Goal: Task Accomplishment & Management: Complete application form

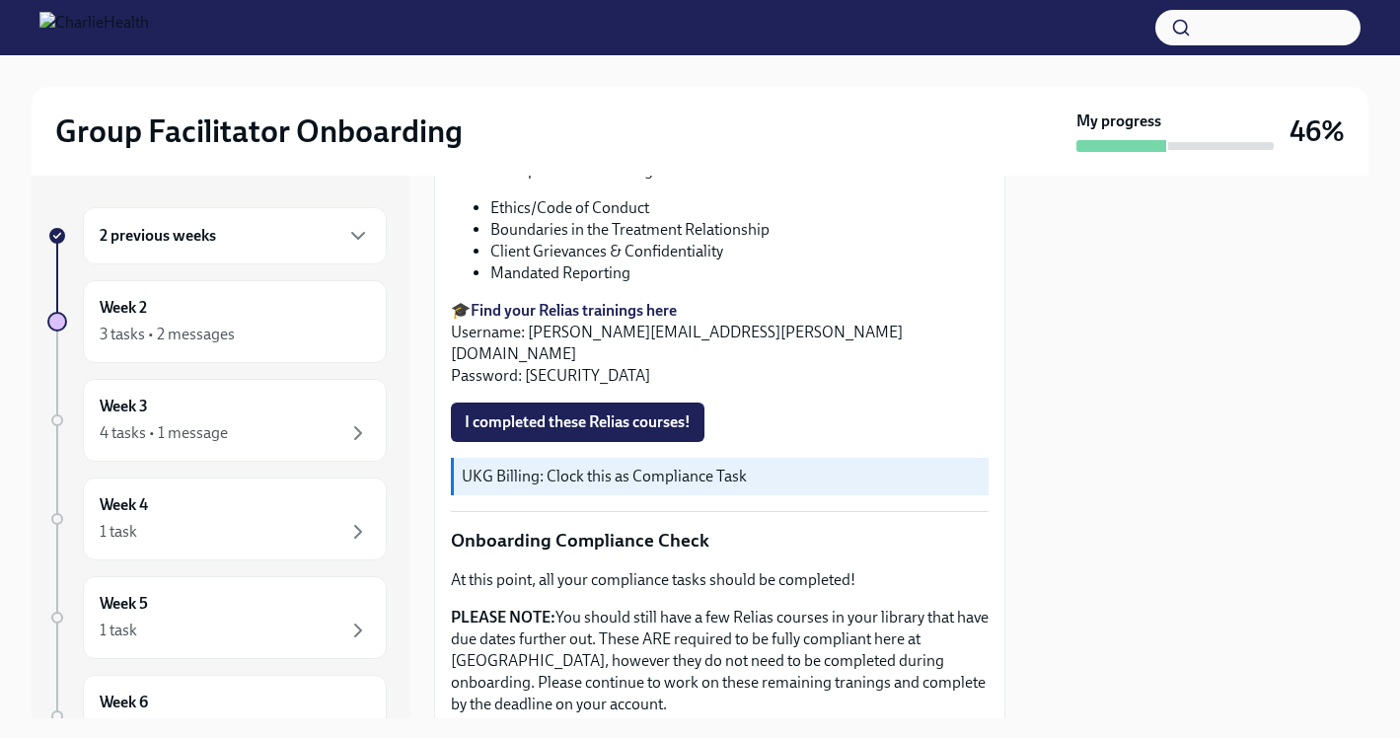
scroll to position [850, 0]
click at [635, 413] on span "I completed these Relias courses!" at bounding box center [578, 421] width 226 height 20
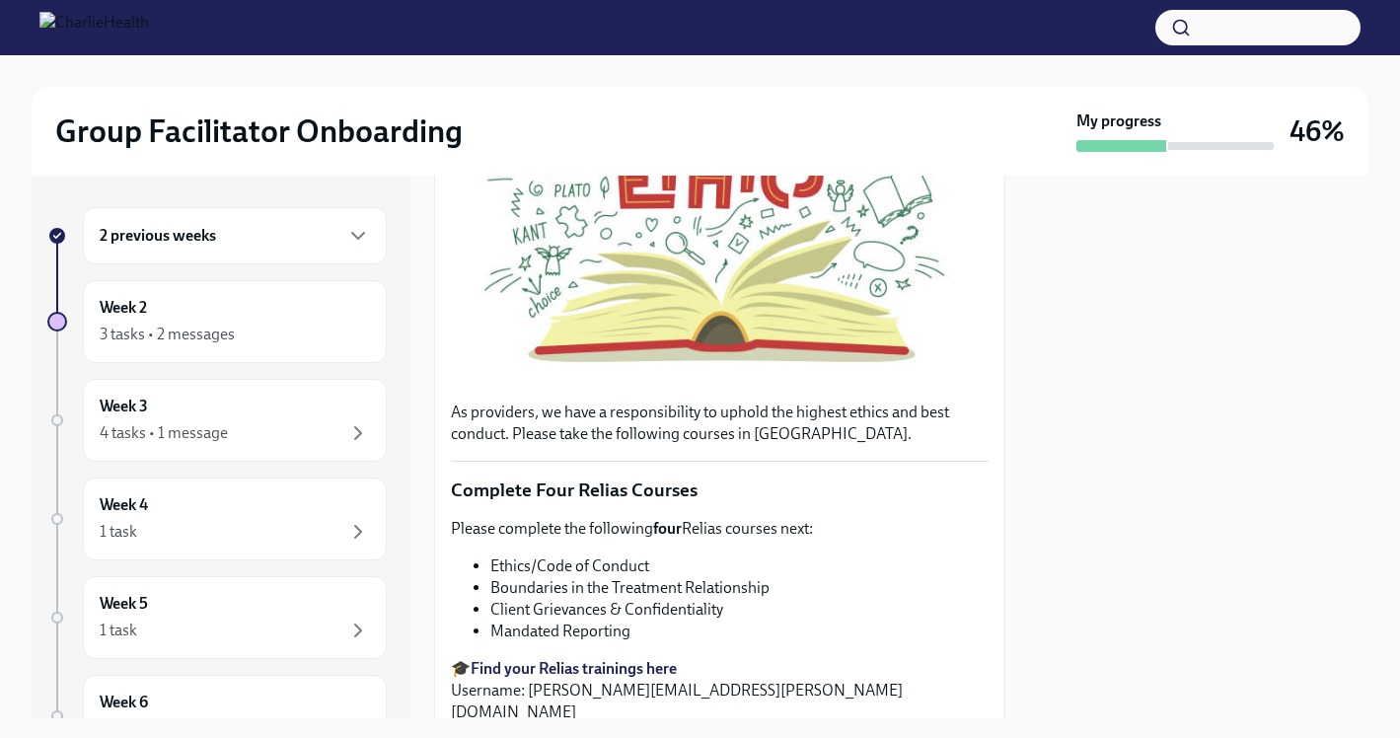
scroll to position [278, 0]
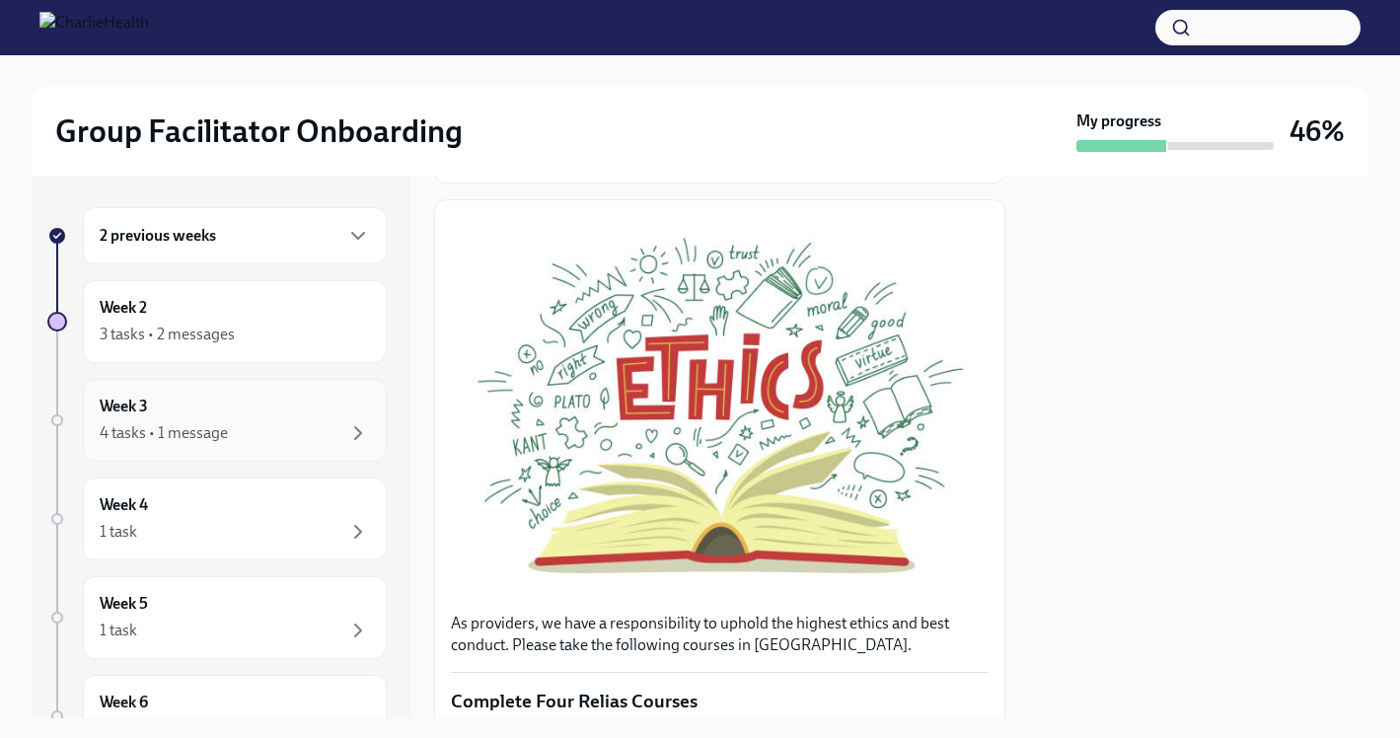
click at [274, 401] on div "Week 3 4 tasks • 1 message" at bounding box center [235, 420] width 270 height 49
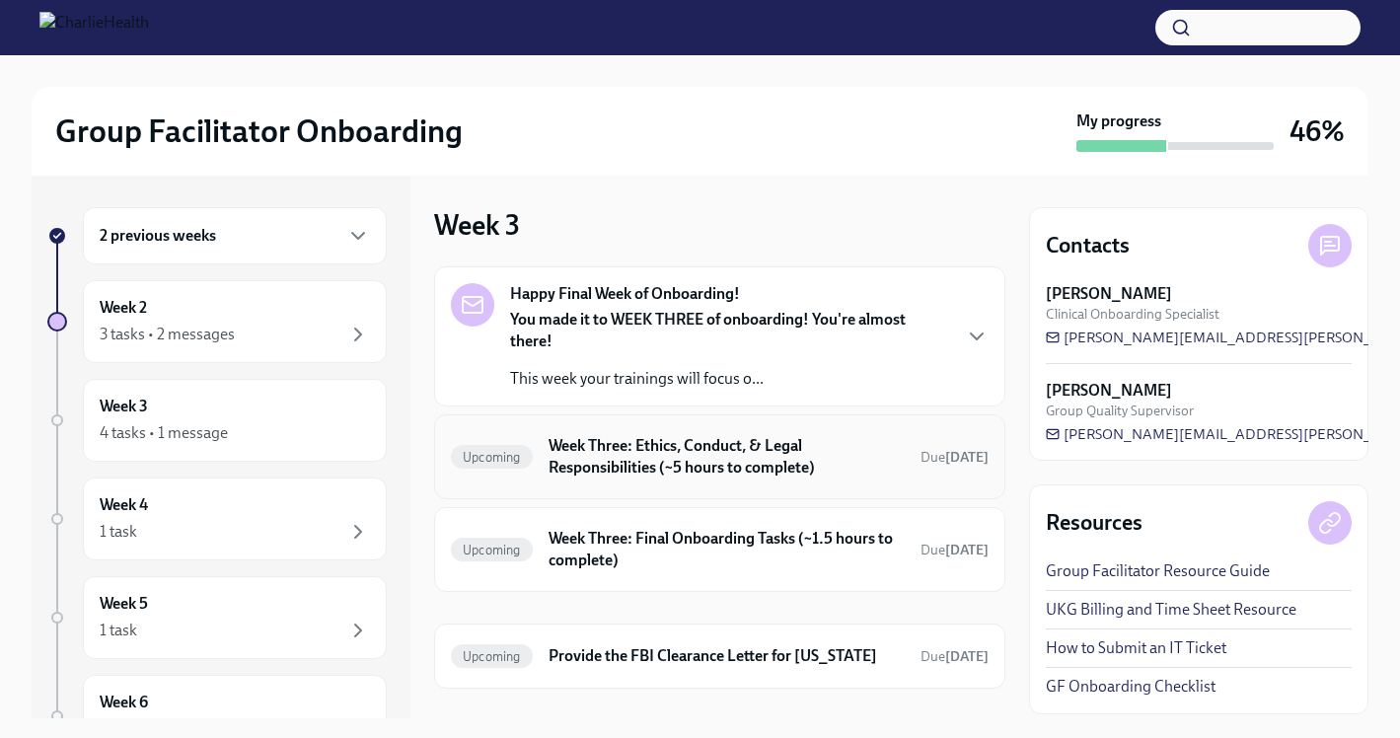
scroll to position [95, 0]
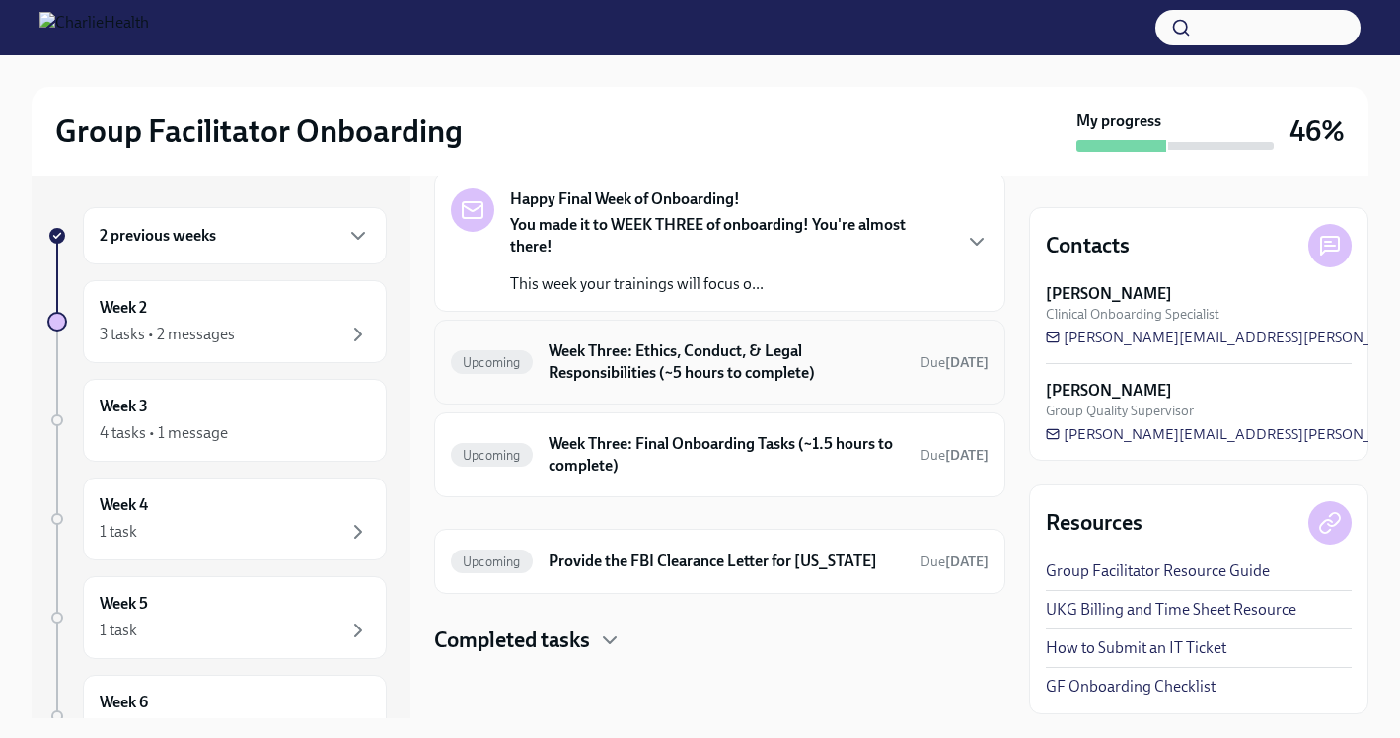
click at [728, 353] on h6 "Week Three: Ethics, Conduct, & Legal Responsibilities (~5 hours to complete)" at bounding box center [727, 361] width 356 height 43
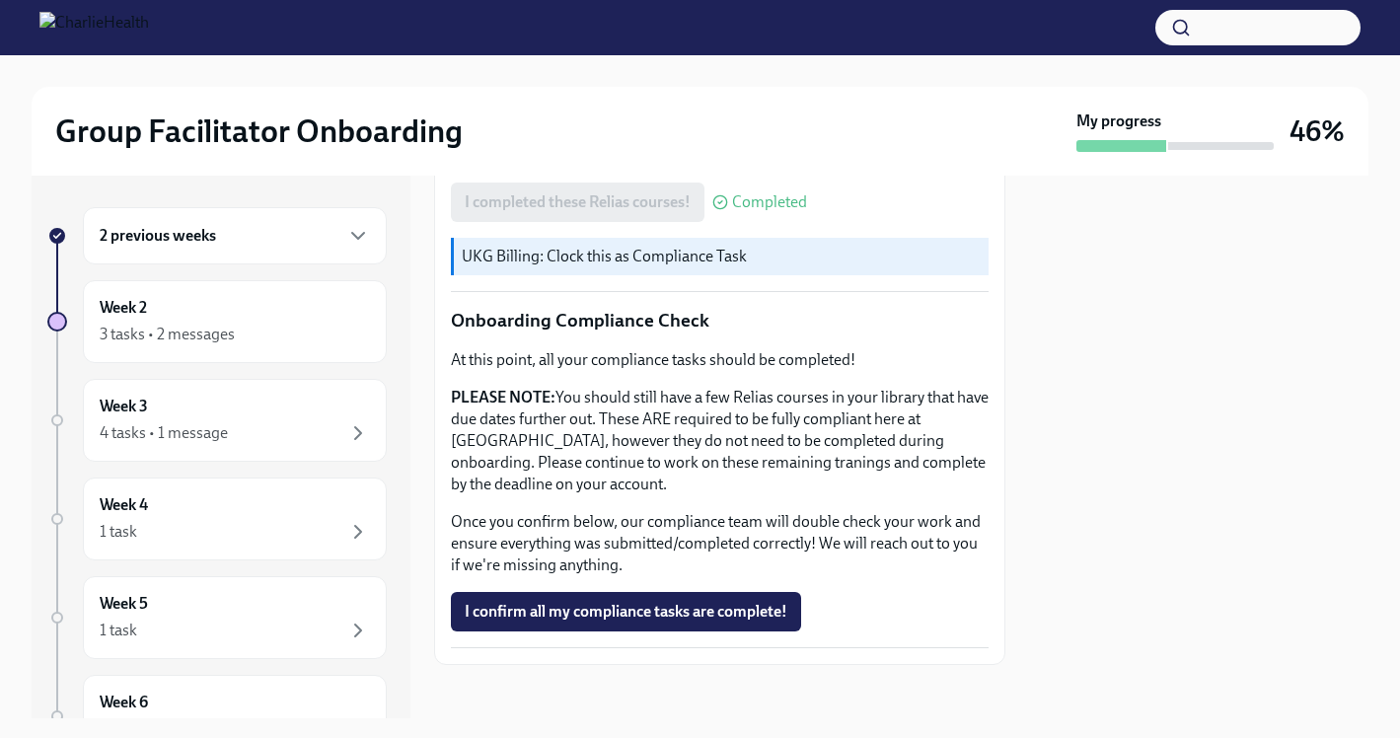
scroll to position [1072, 0]
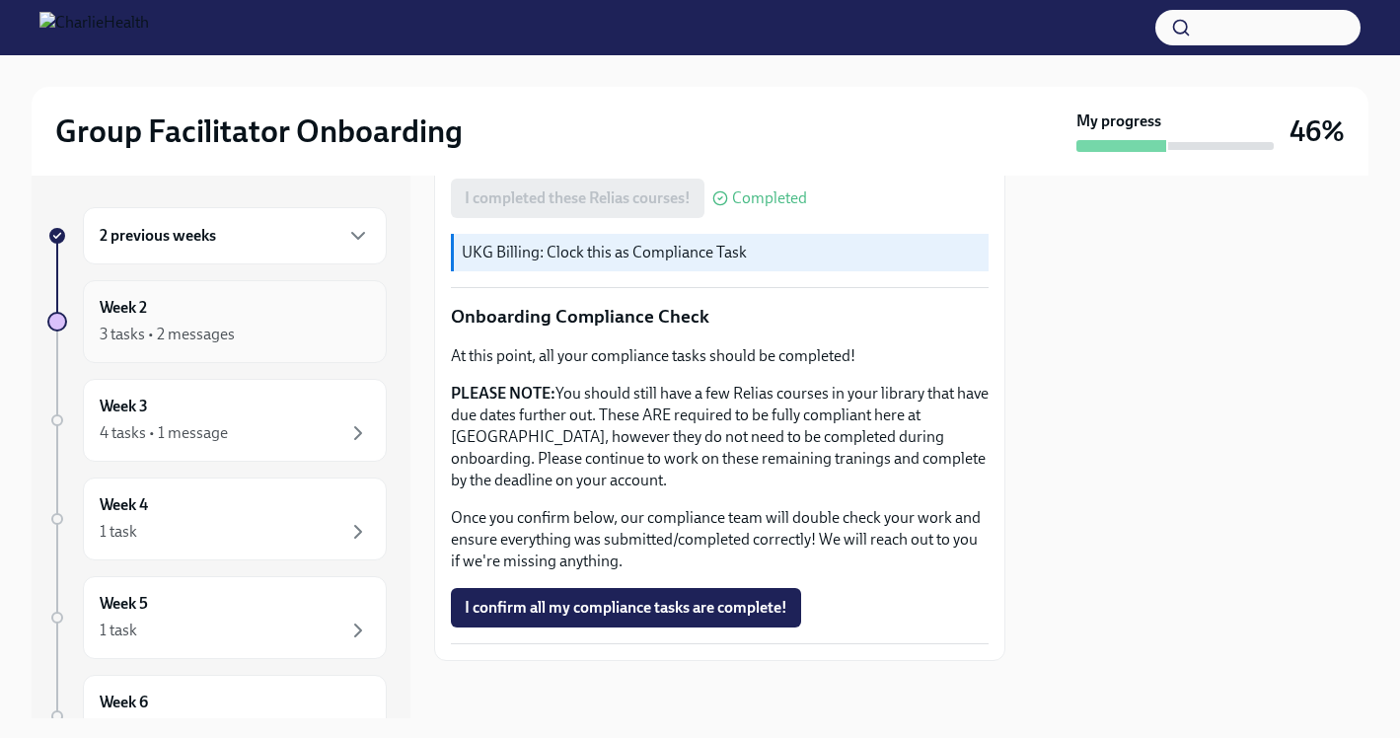
click at [176, 295] on div "Week 2 3 tasks • 2 messages" at bounding box center [235, 321] width 304 height 83
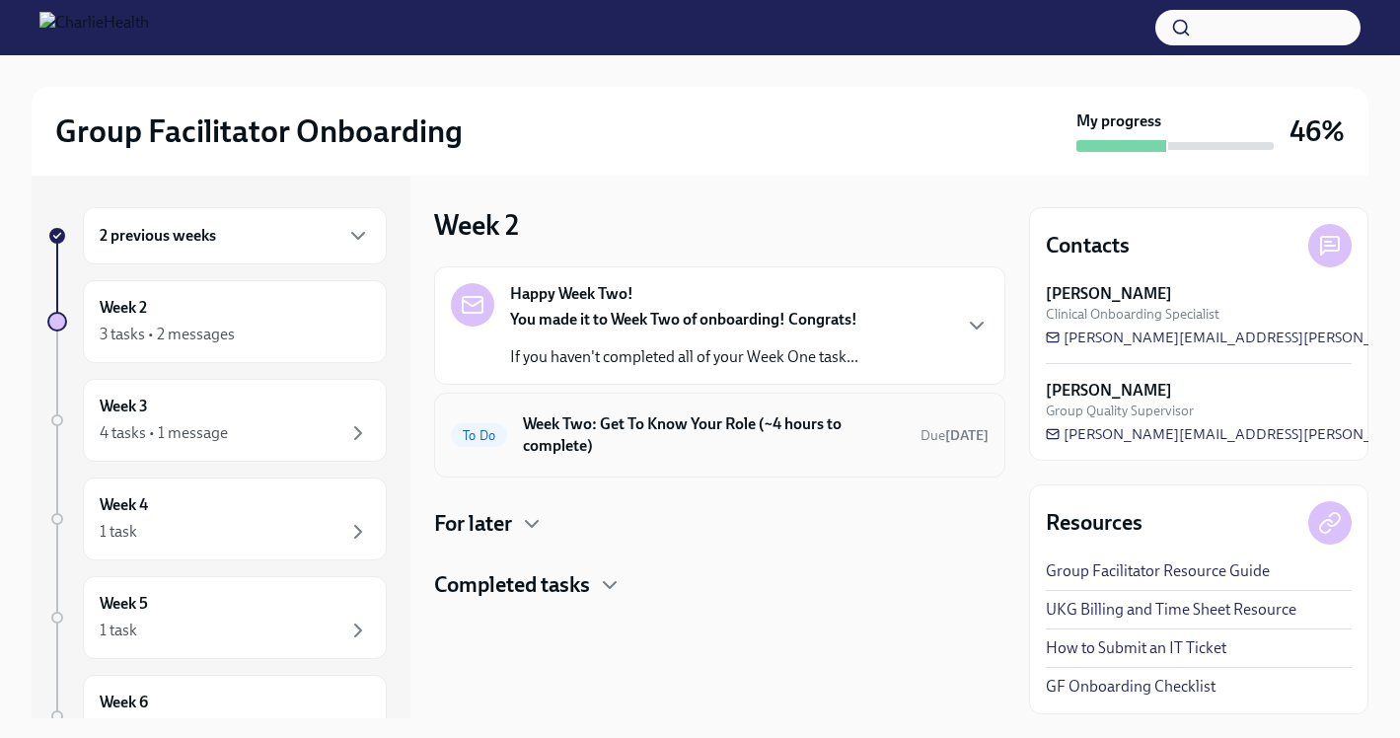
click at [711, 434] on h6 "Week Two: Get To Know Your Role (~4 hours to complete)" at bounding box center [714, 434] width 382 height 43
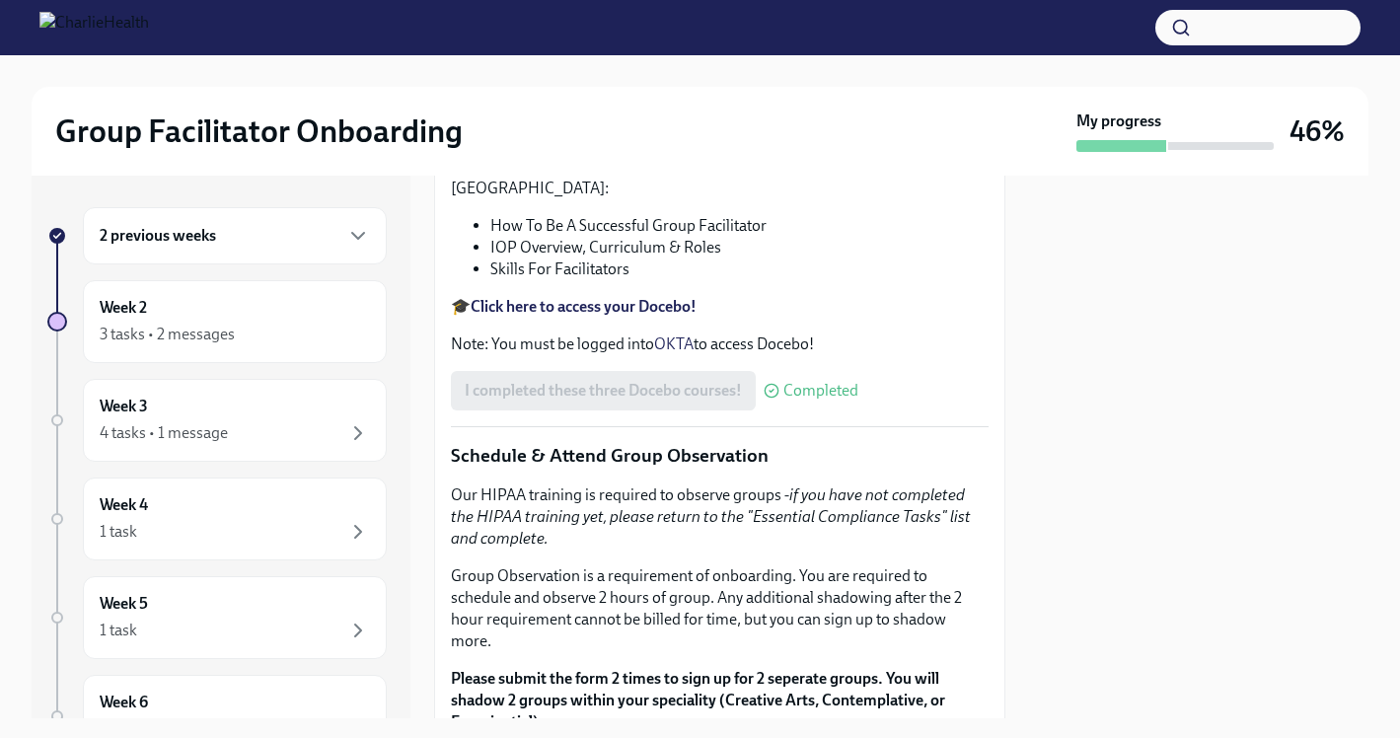
scroll to position [1952, 0]
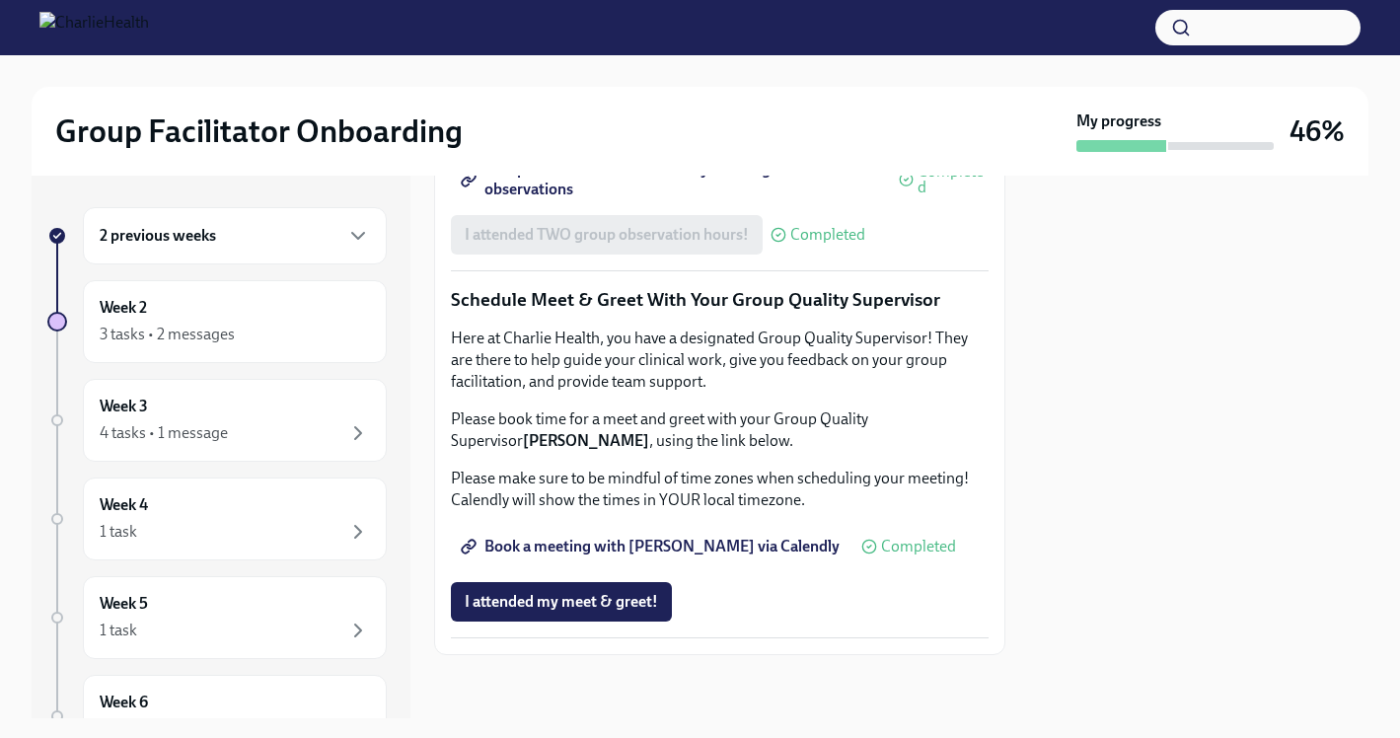
click at [229, 563] on div "2 previous weeks Week 2 3 tasks • 2 messages Week 3 4 tasks • 1 message Week 4 …" at bounding box center [216, 540] width 339 height 667
click at [229, 499] on div "Week 4 1 task" at bounding box center [235, 518] width 270 height 49
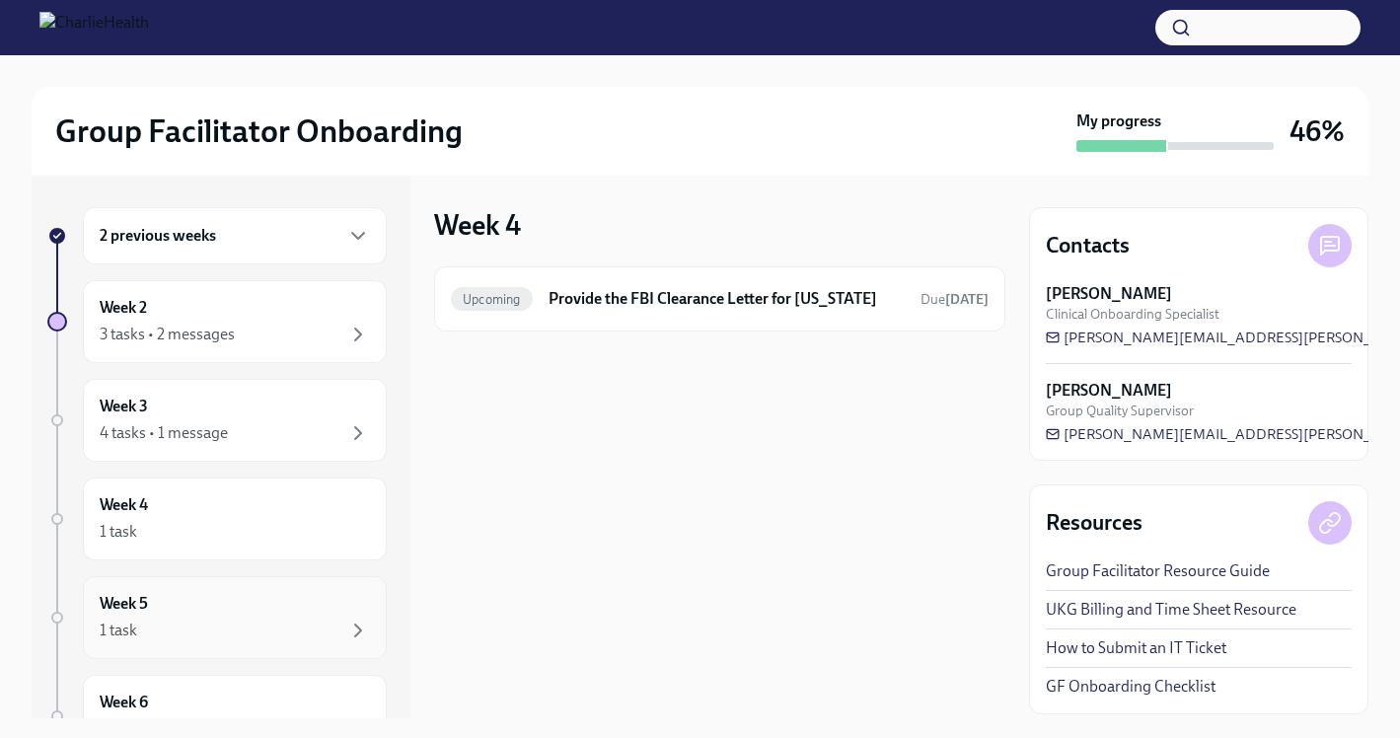
click at [239, 593] on div "Week 5 1 task" at bounding box center [235, 617] width 270 height 49
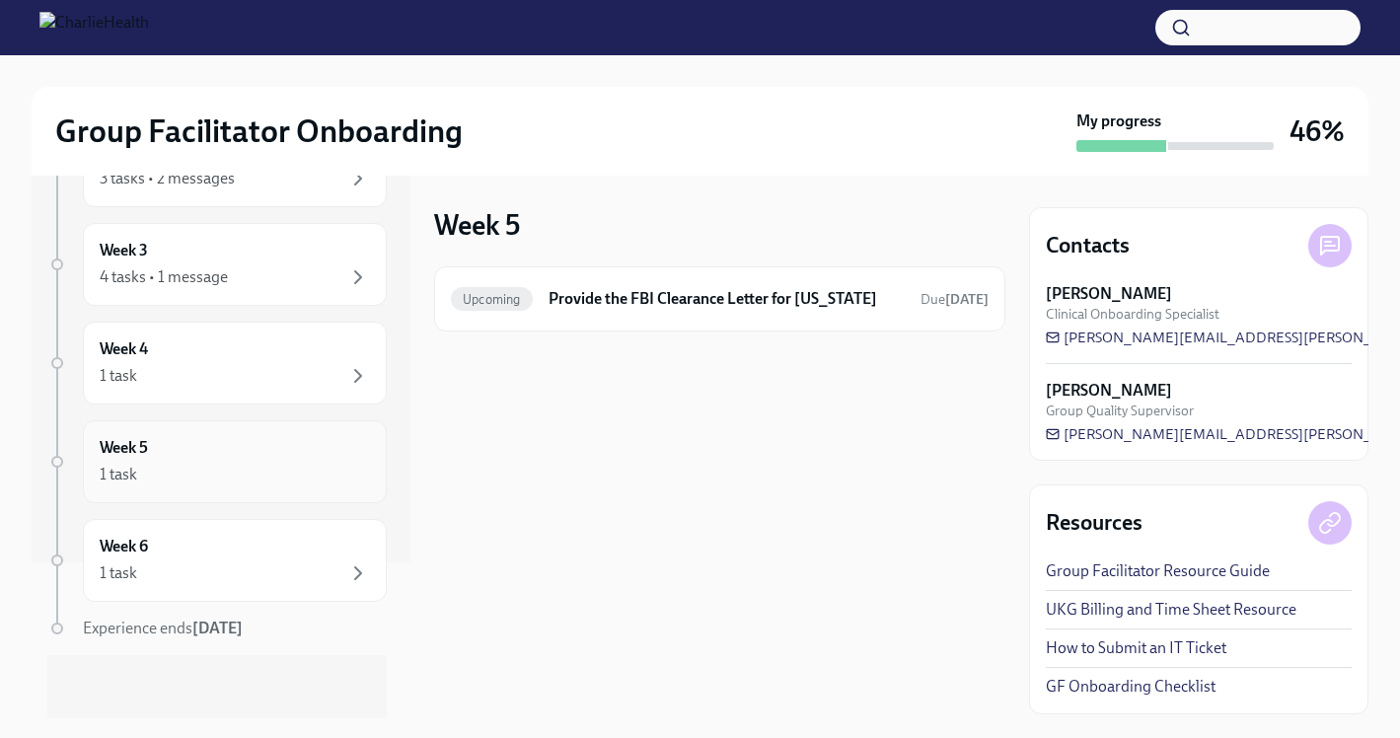
click at [239, 593] on div "Week 6 1 task" at bounding box center [235, 560] width 304 height 83
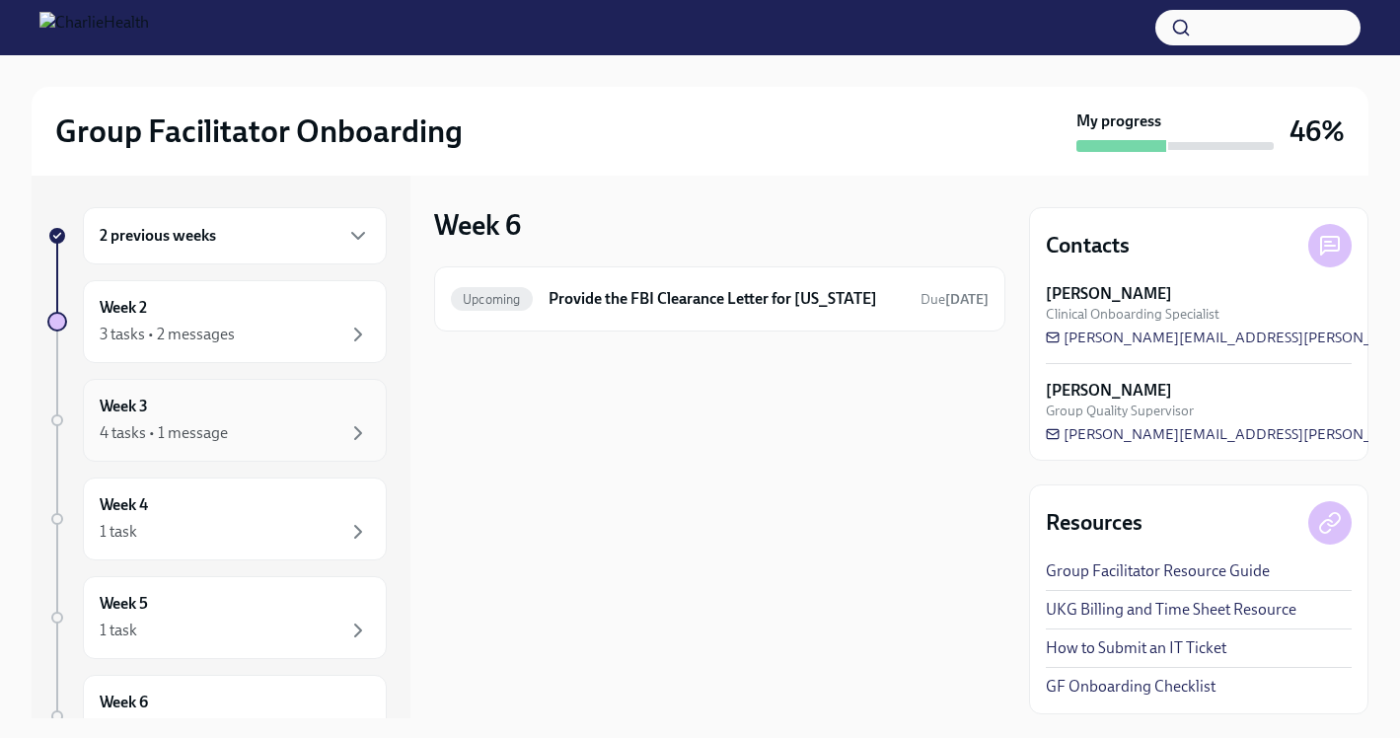
click at [230, 424] on div "4 tasks • 1 message" at bounding box center [235, 433] width 270 height 24
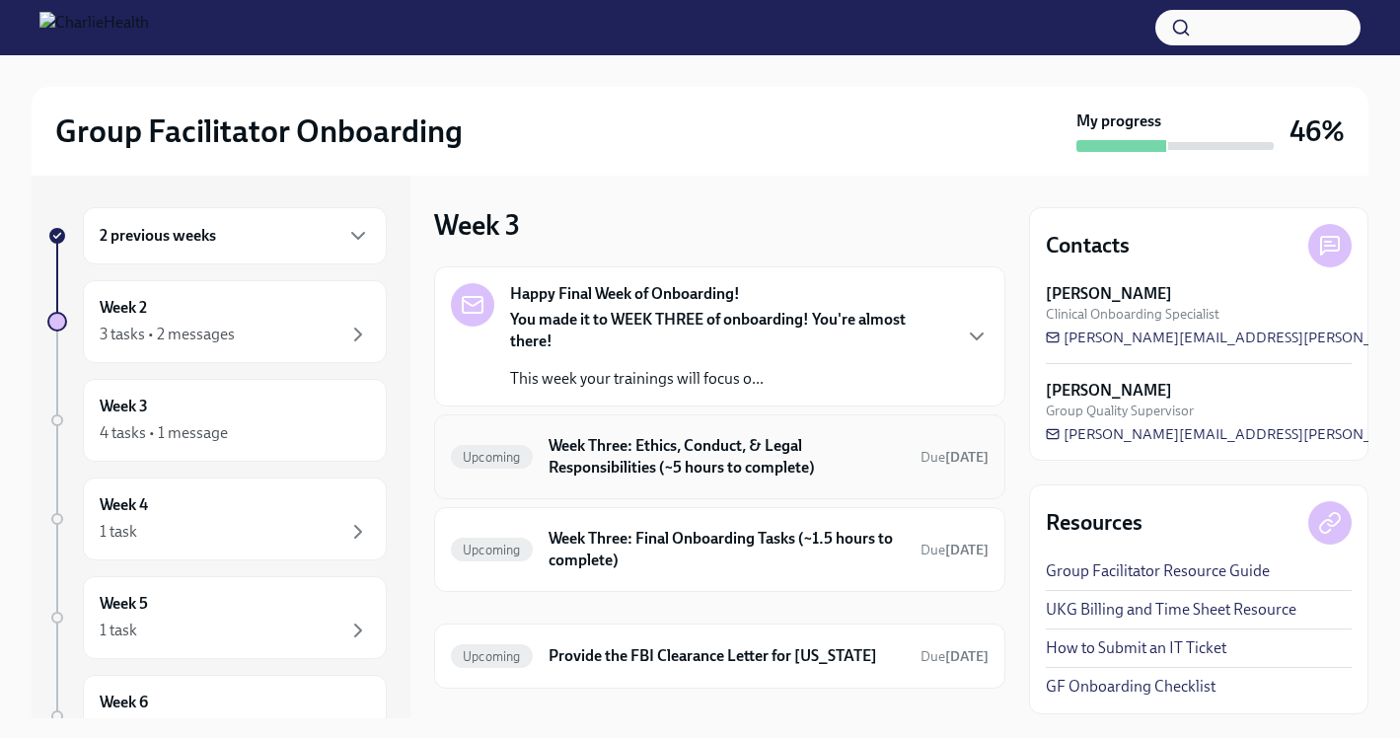
scroll to position [95, 0]
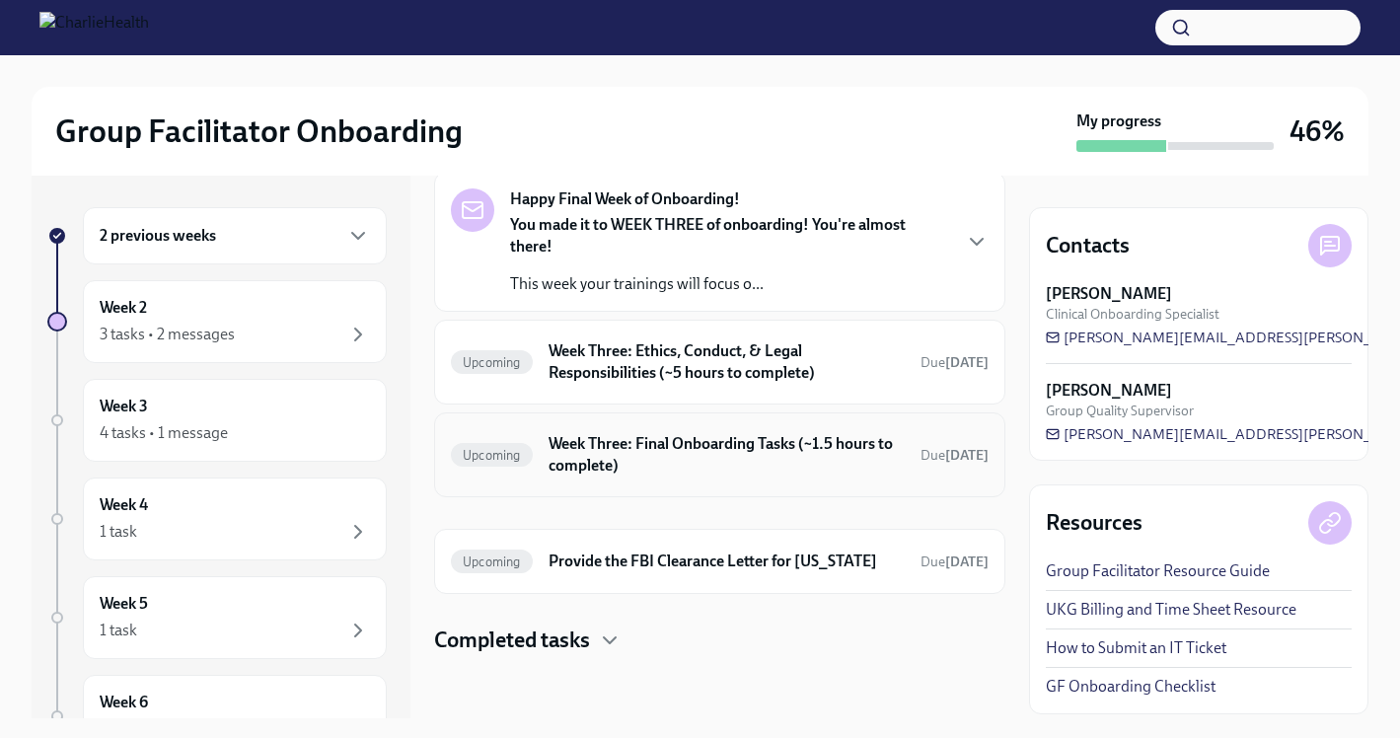
click at [750, 459] on h6 "Week Three: Final Onboarding Tasks (~1.5 hours to complete)" at bounding box center [727, 454] width 356 height 43
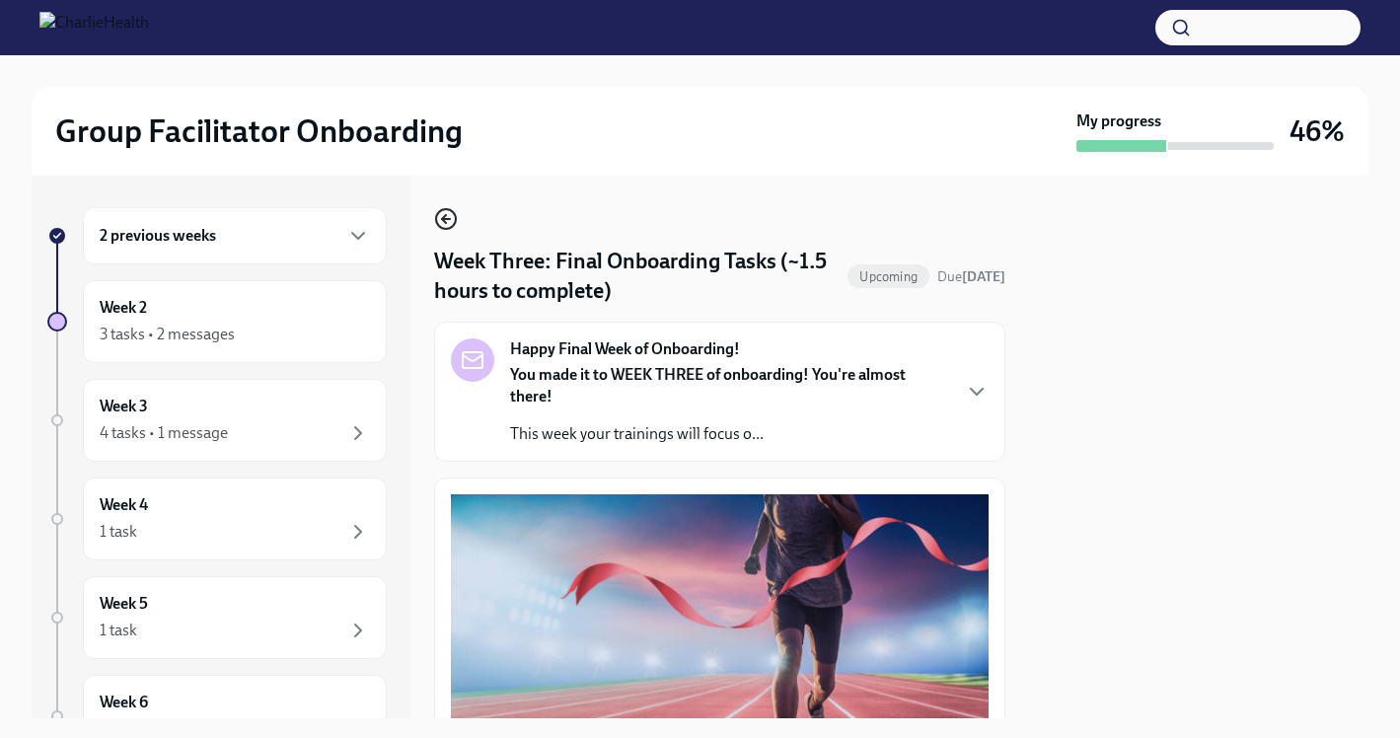
click at [445, 216] on icon "button" at bounding box center [444, 219] width 4 height 8
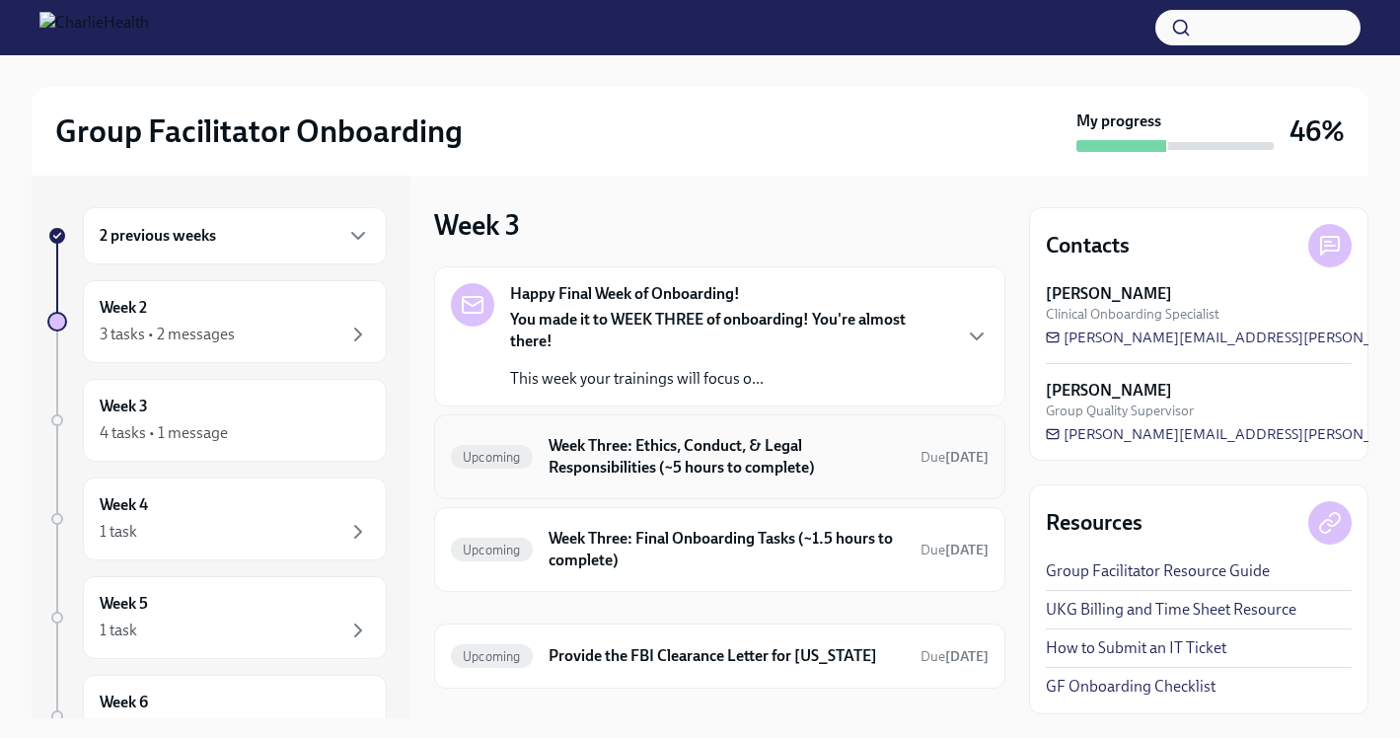
click at [710, 464] on h6 "Week Three: Ethics, Conduct, & Legal Responsibilities (~5 hours to complete)" at bounding box center [727, 456] width 356 height 43
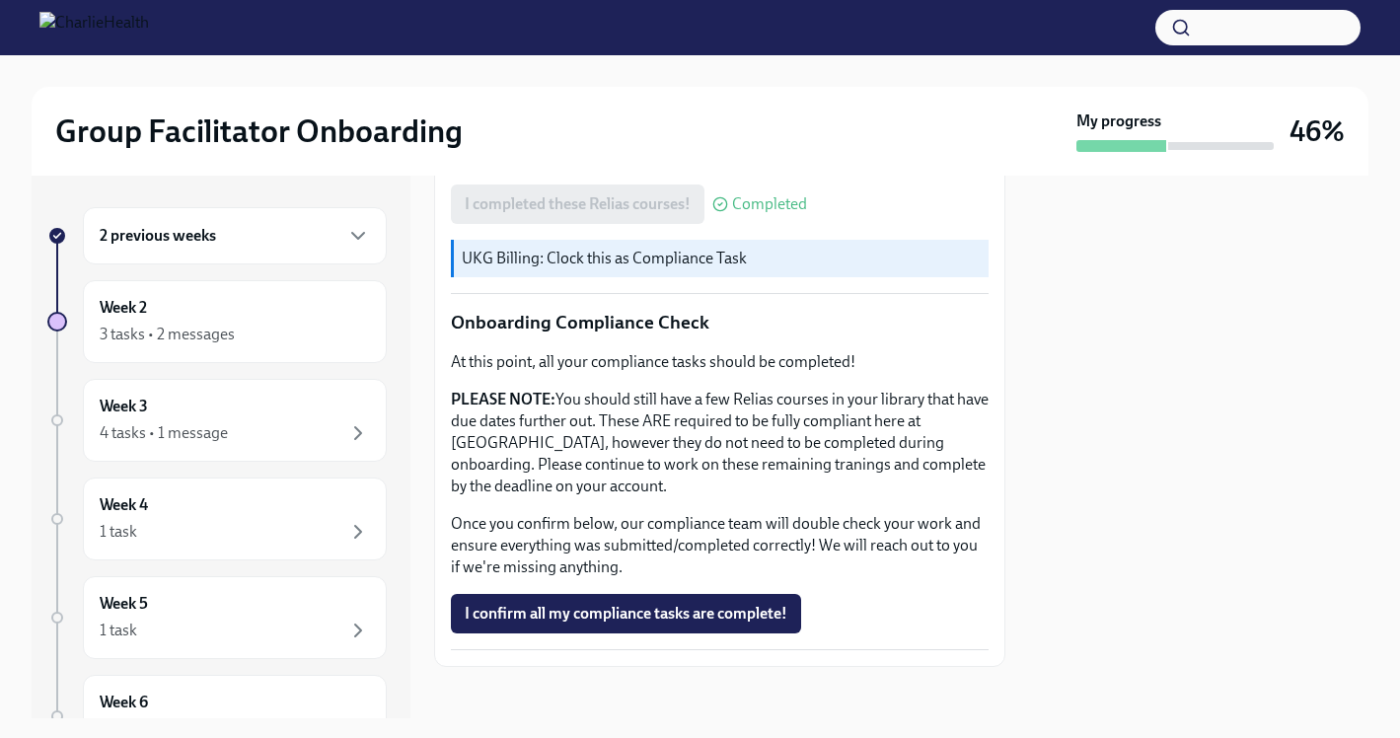
scroll to position [1072, 0]
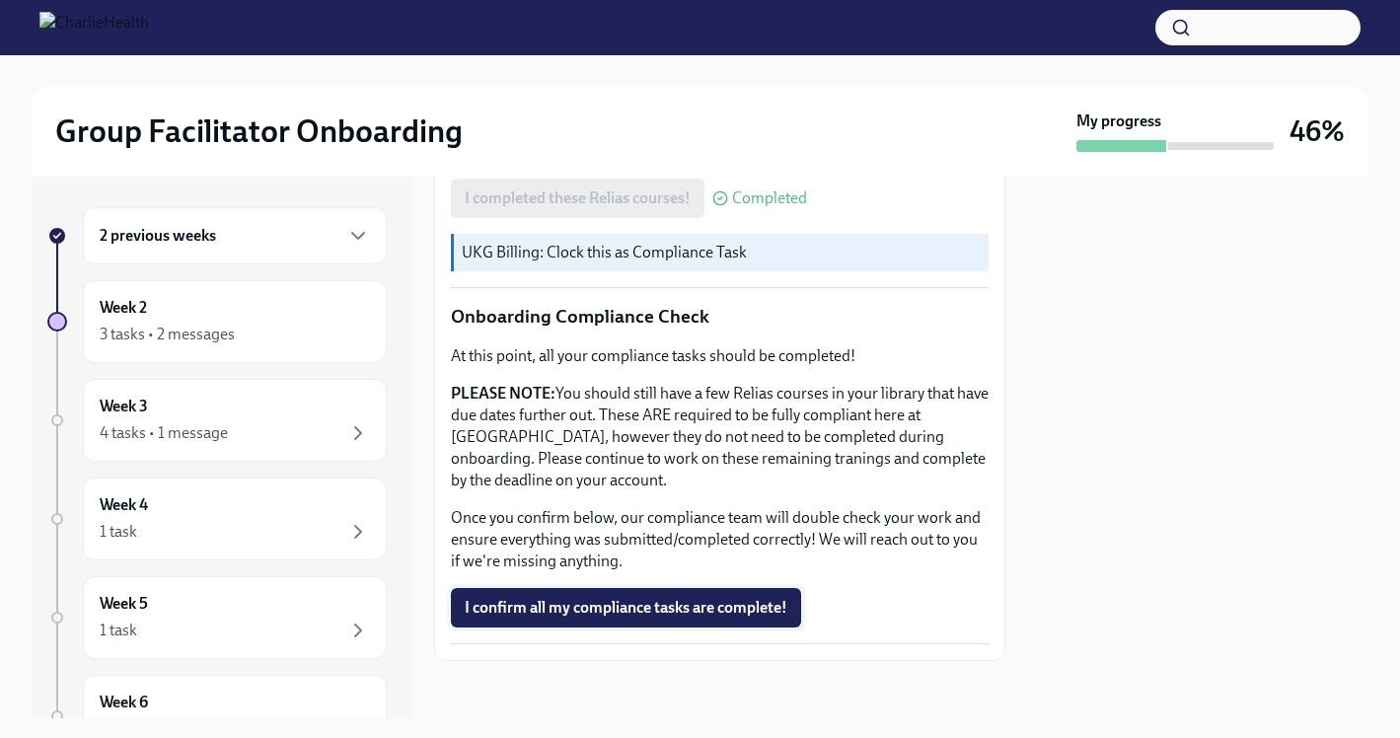
click at [638, 619] on button "I confirm all my compliance tasks are complete!" at bounding box center [626, 607] width 350 height 39
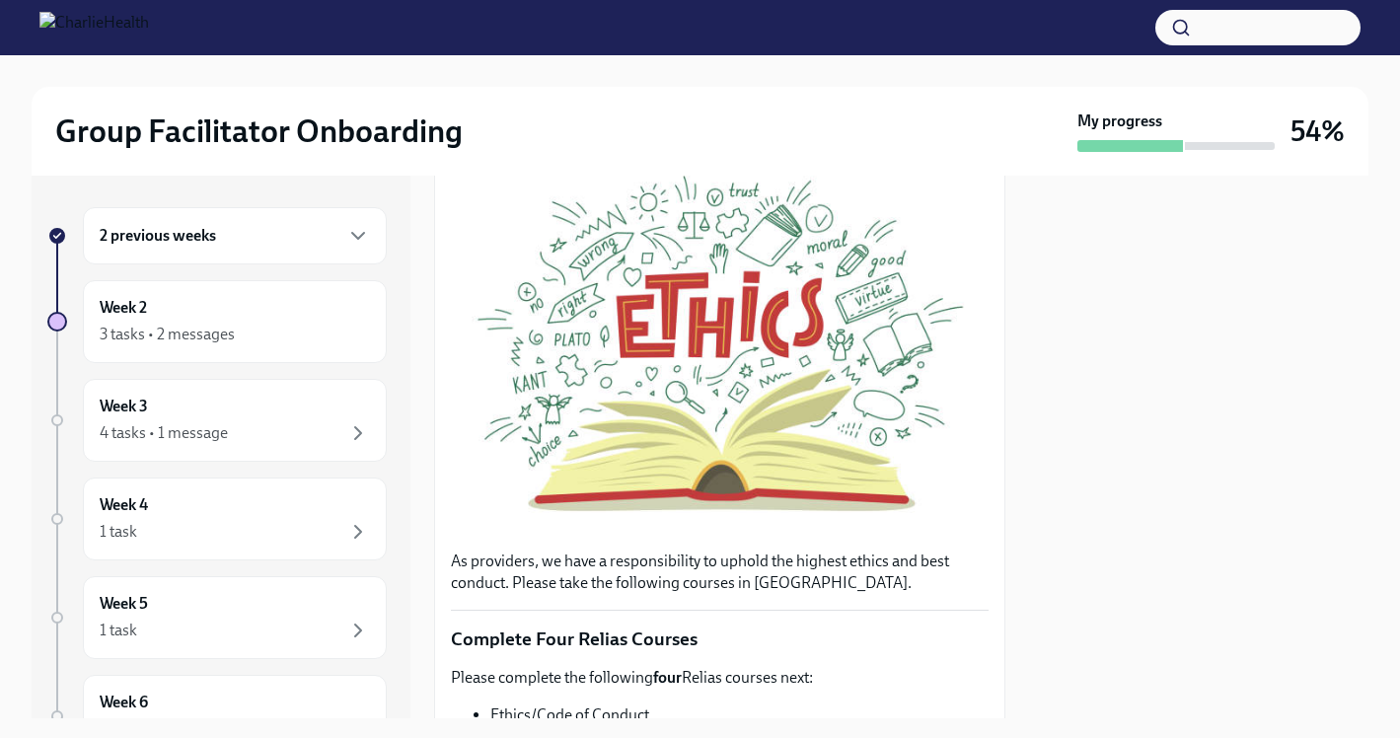
scroll to position [0, 0]
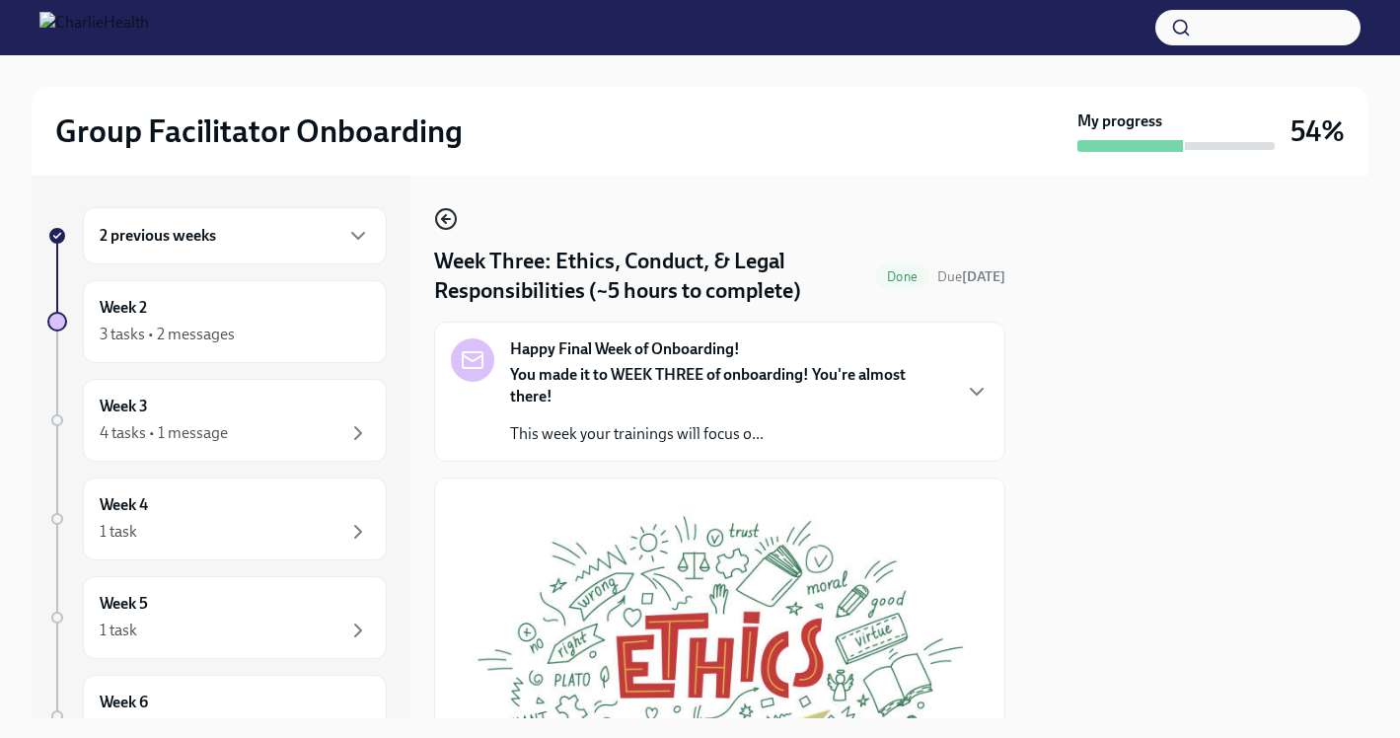
click at [443, 212] on icon "button" at bounding box center [446, 219] width 24 height 24
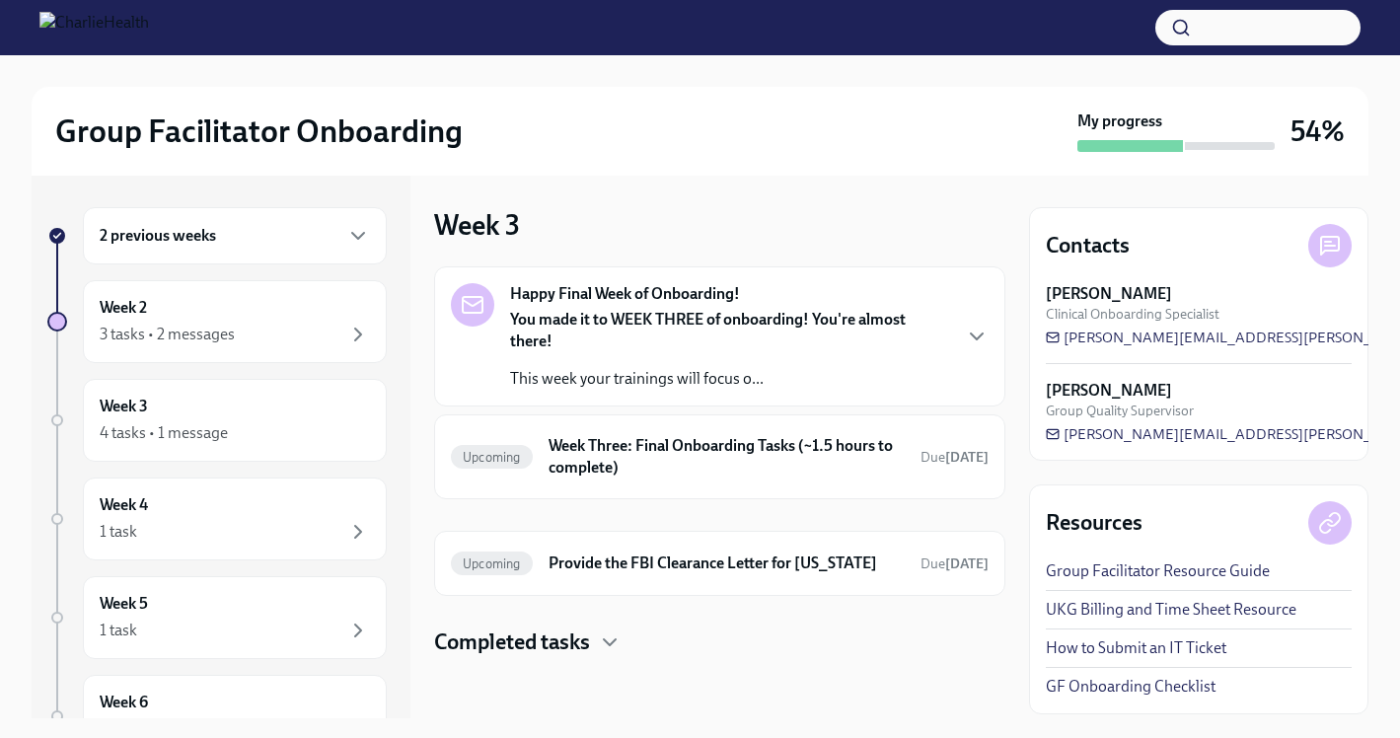
scroll to position [2, 0]
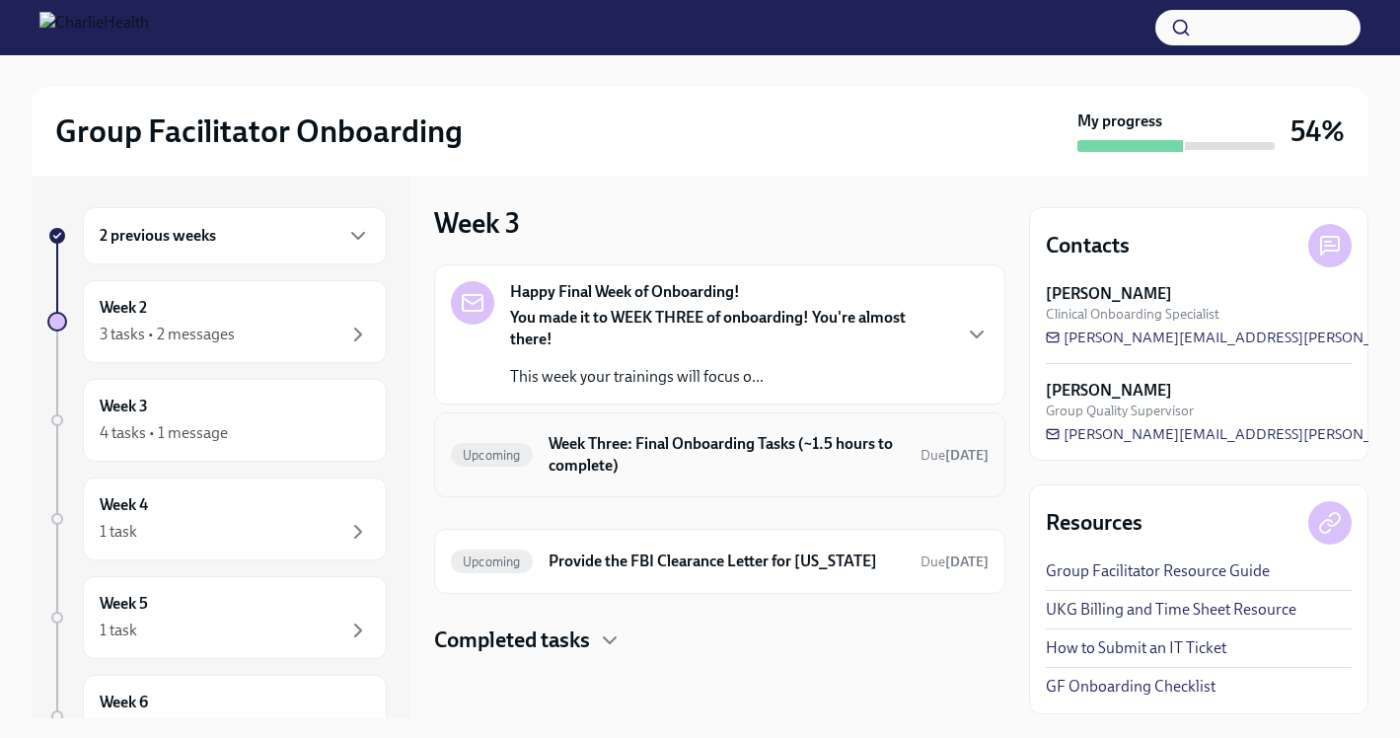
click at [718, 474] on h6 "Week Three: Final Onboarding Tasks (~1.5 hours to complete)" at bounding box center [727, 454] width 356 height 43
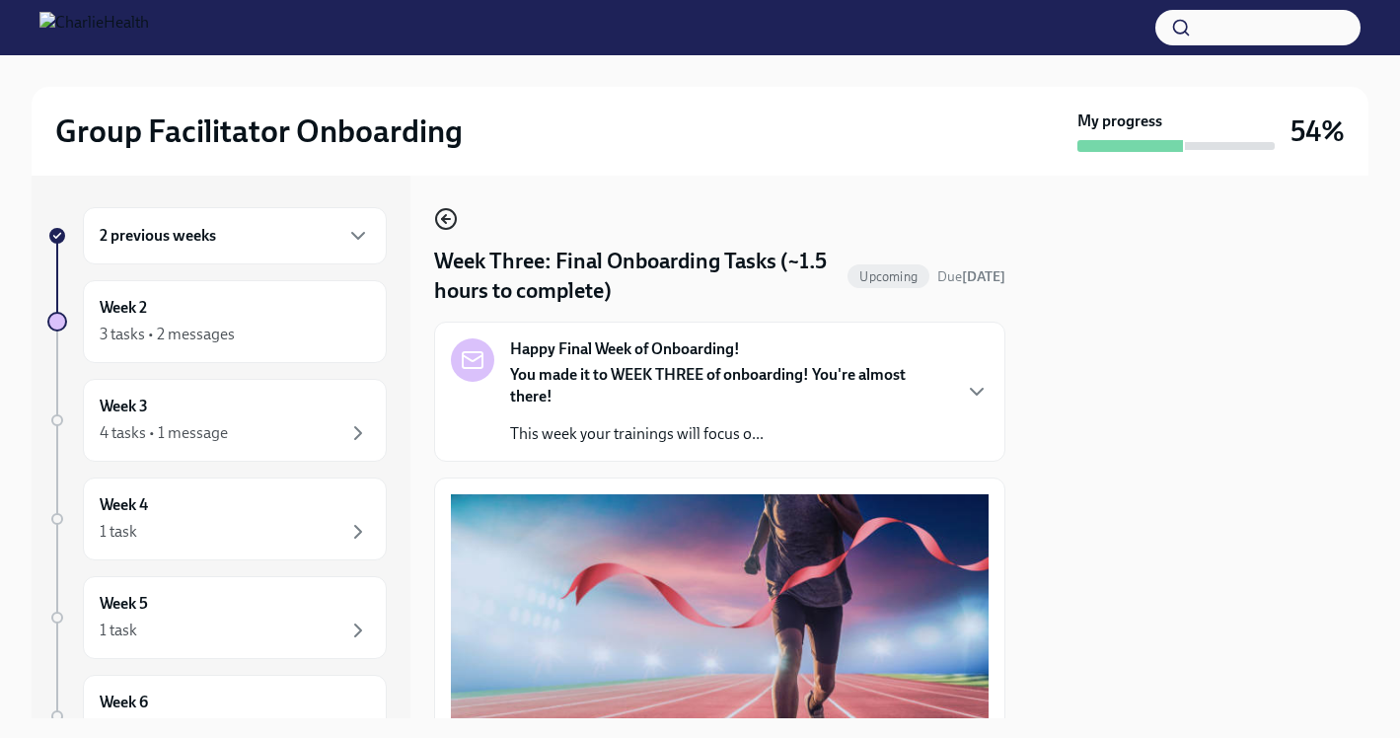
click at [450, 226] on icon "button" at bounding box center [446, 219] width 24 height 24
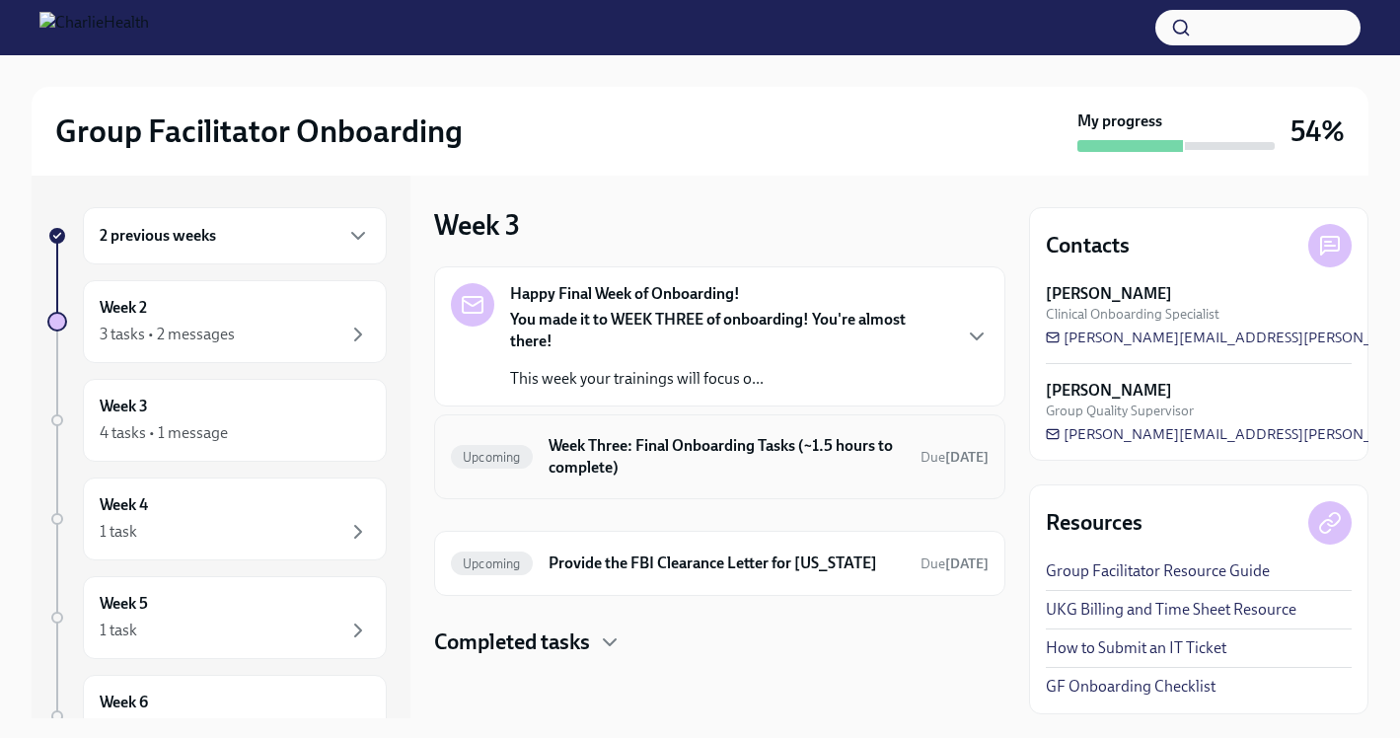
scroll to position [2, 0]
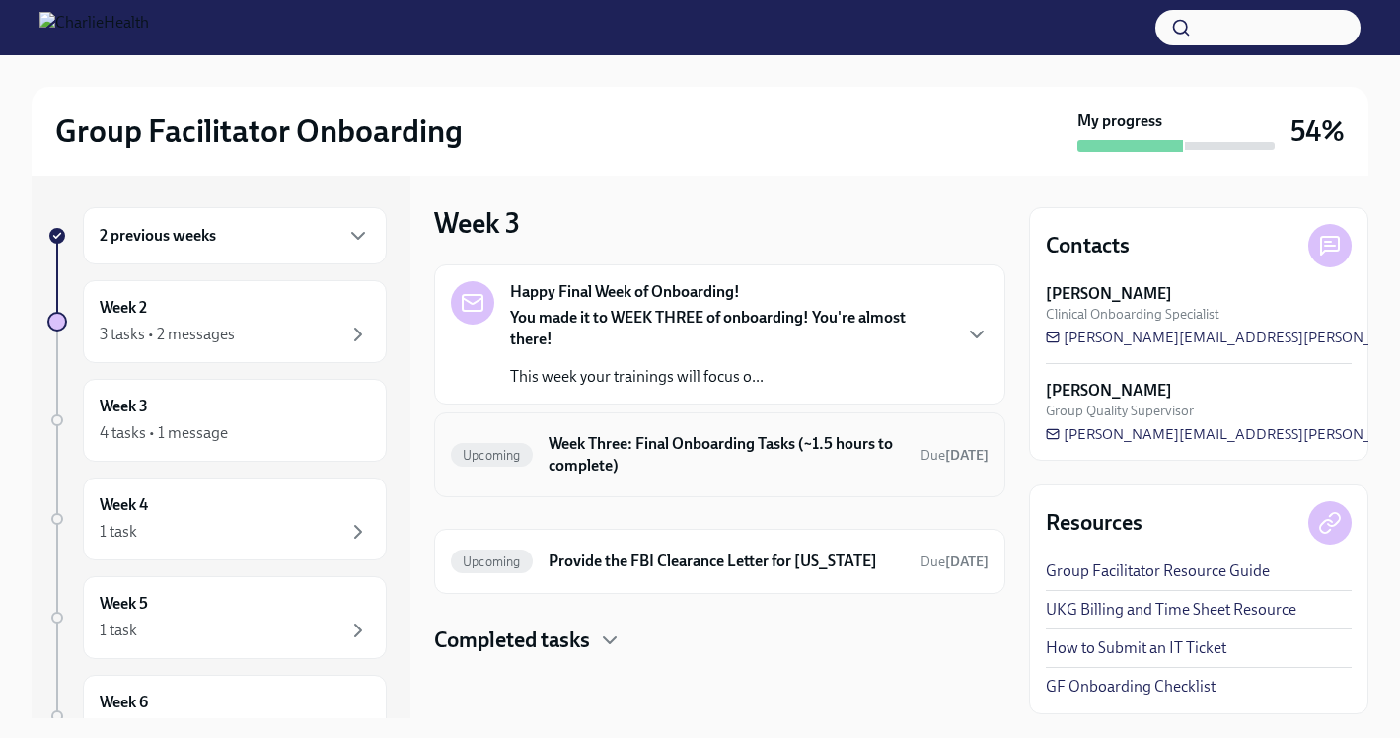
click at [729, 454] on h6 "Week Three: Final Onboarding Tasks (~1.5 hours to complete)" at bounding box center [727, 454] width 356 height 43
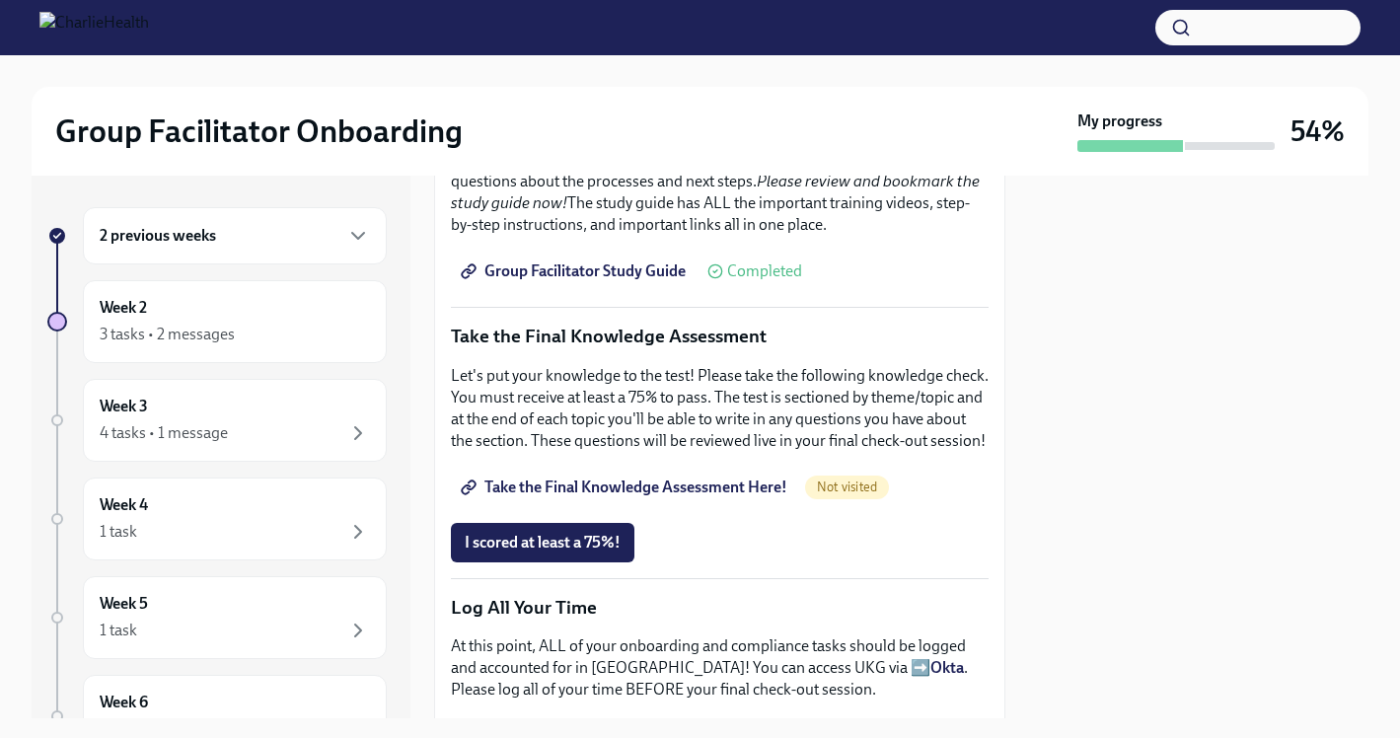
scroll to position [918, 0]
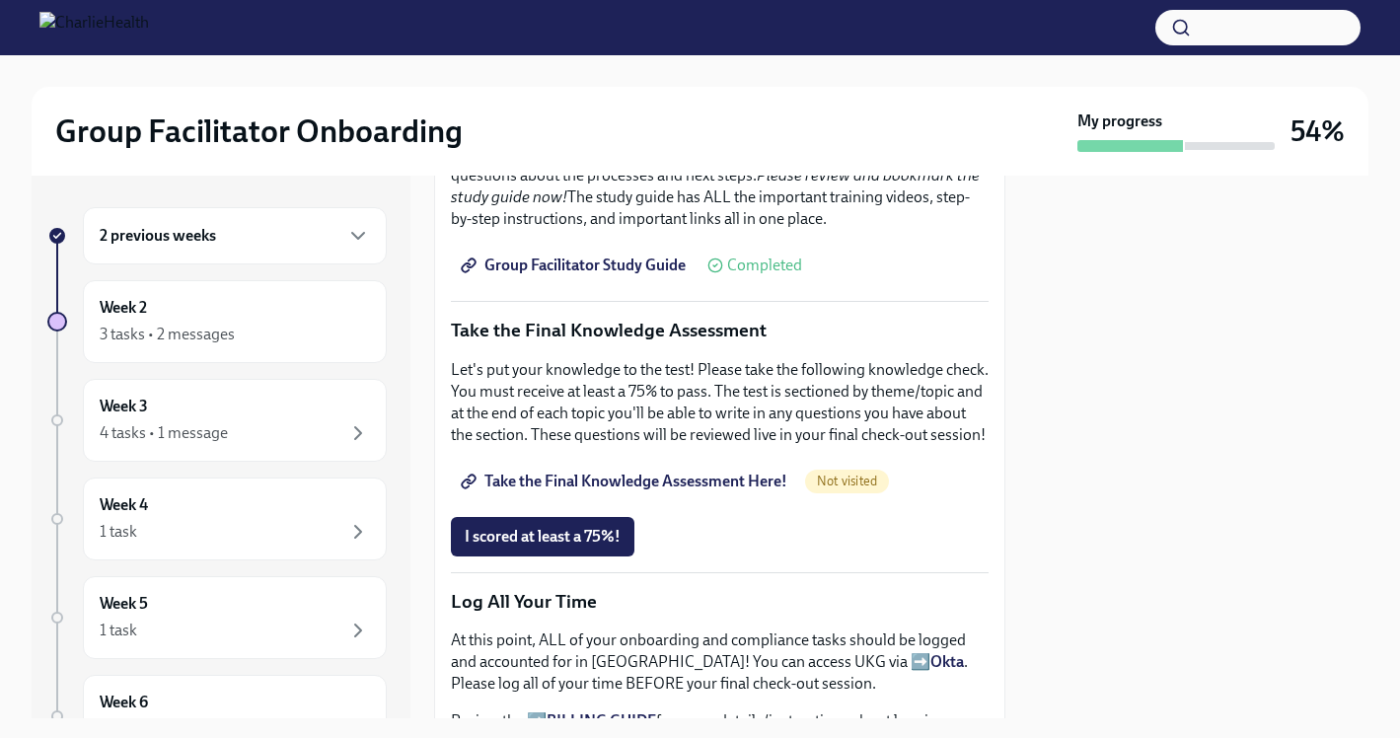
click at [668, 486] on span "Take the Final Knowledge Assessment Here!" at bounding box center [626, 482] width 323 height 20
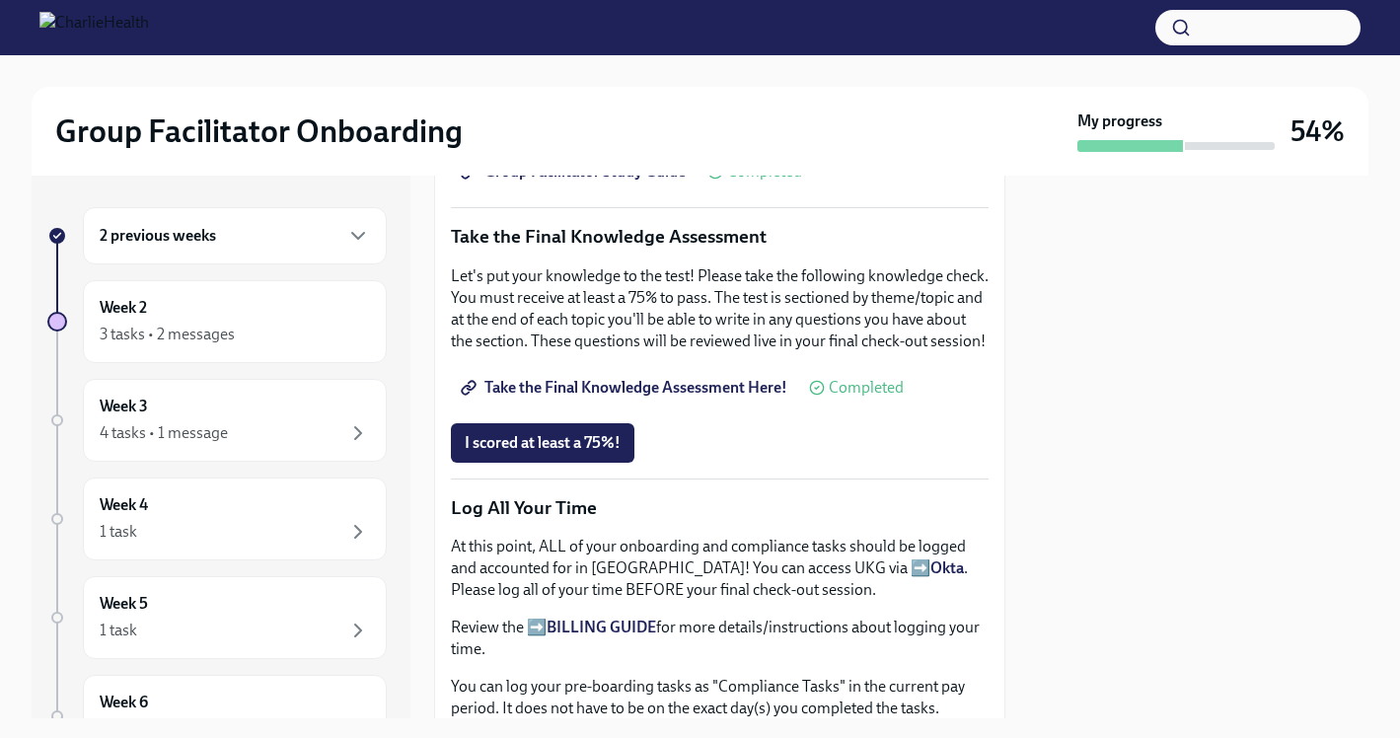
scroll to position [1014, 0]
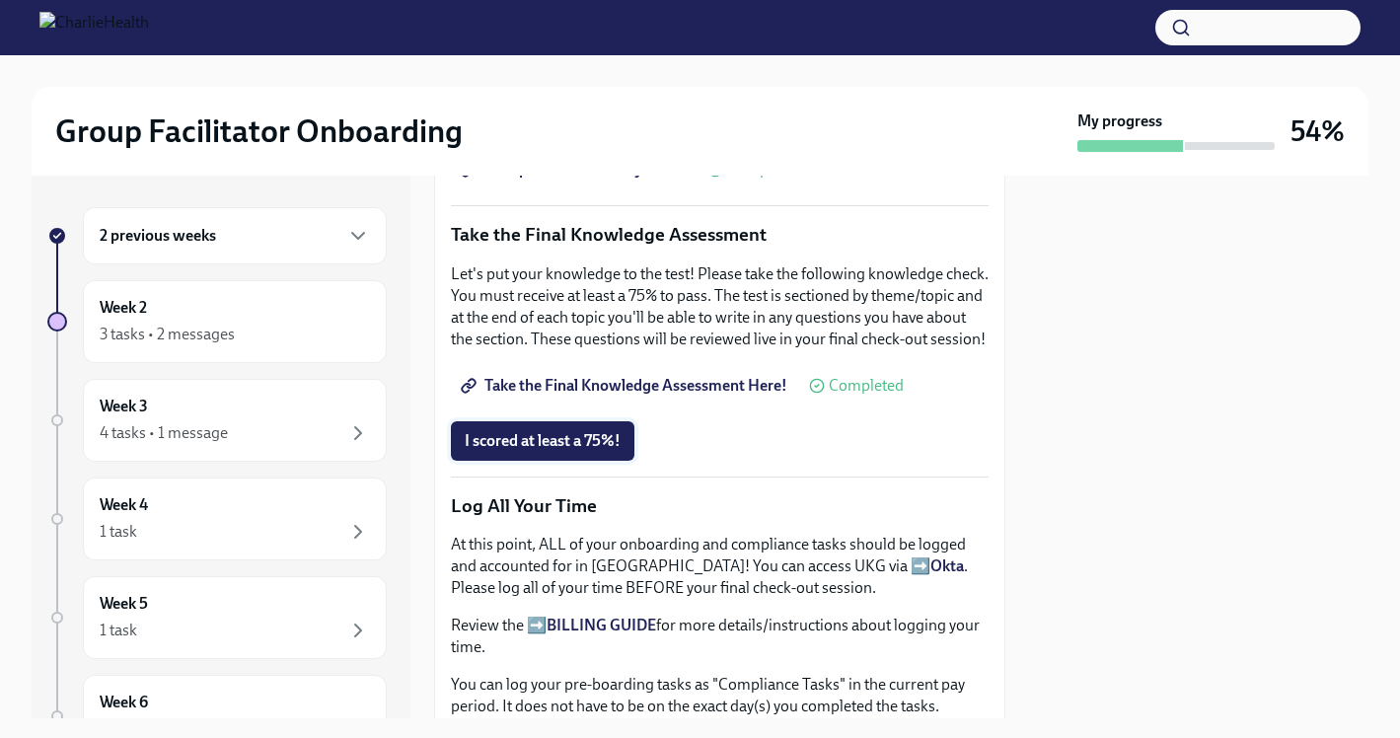
click at [560, 444] on span "I scored at least a 75%!" at bounding box center [543, 441] width 156 height 20
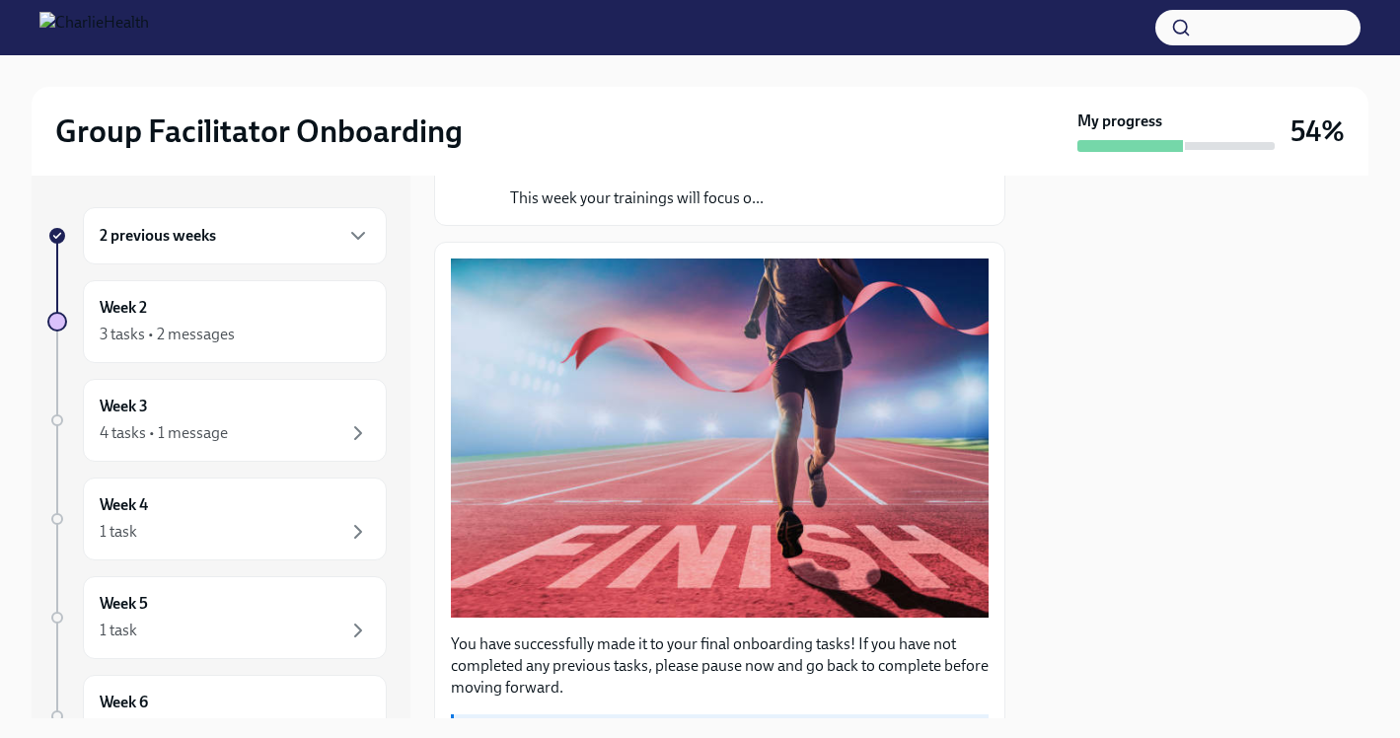
scroll to position [0, 0]
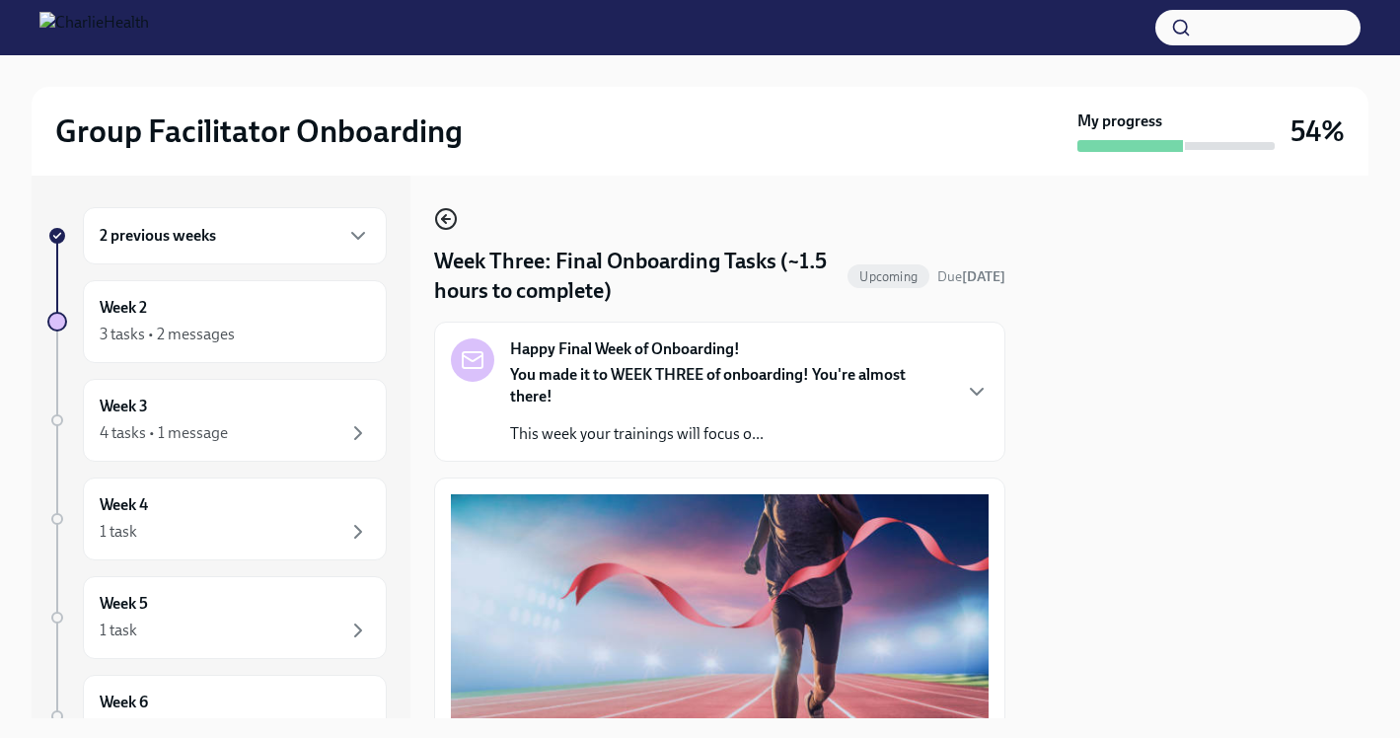
click at [450, 227] on icon "button" at bounding box center [446, 219] width 24 height 24
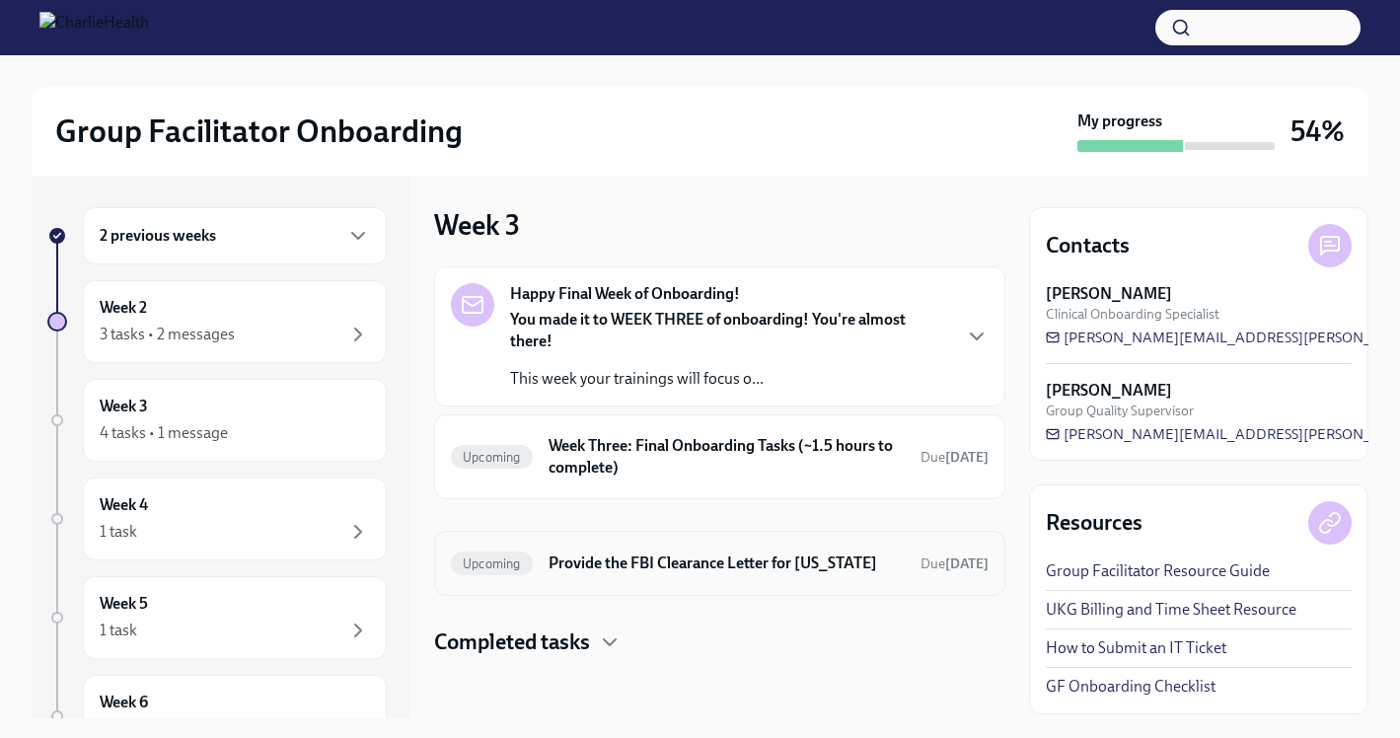
scroll to position [2, 0]
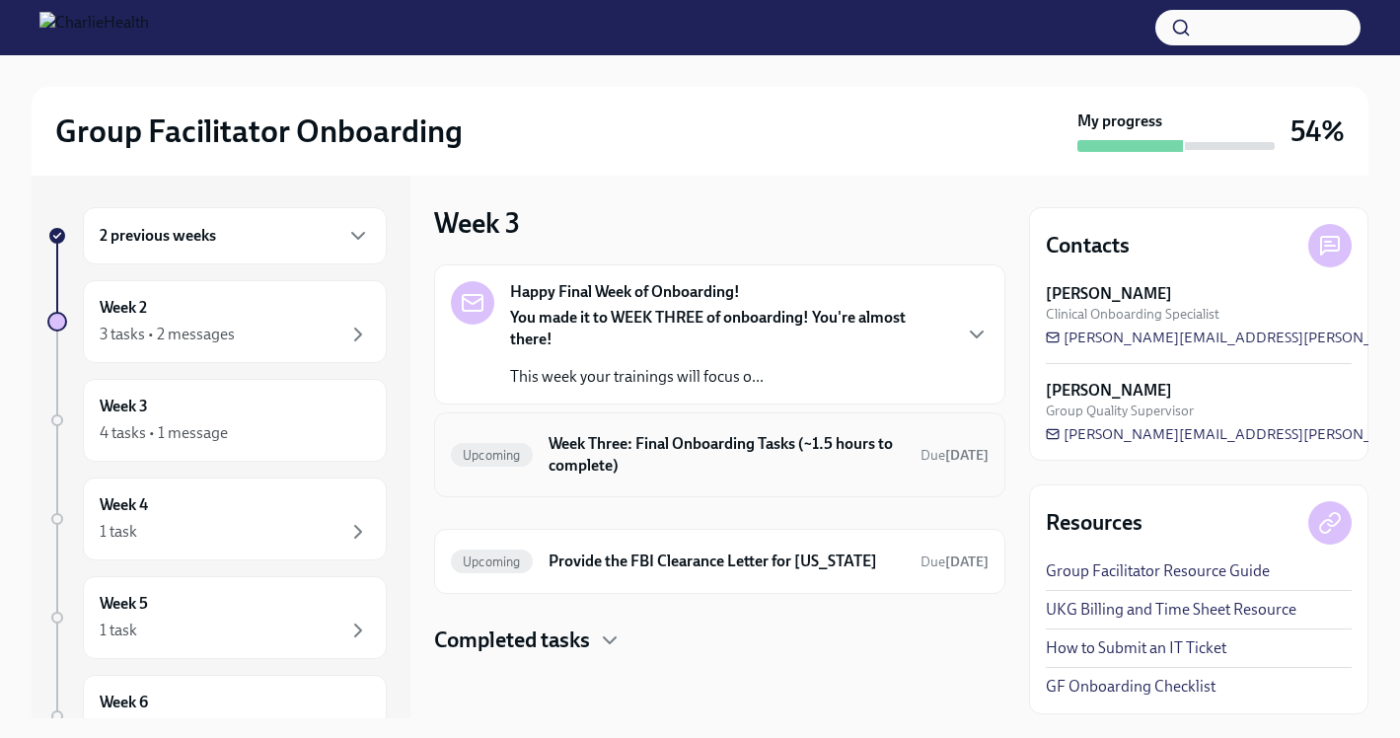
click at [705, 444] on h6 "Week Three: Final Onboarding Tasks (~1.5 hours to complete)" at bounding box center [727, 454] width 356 height 43
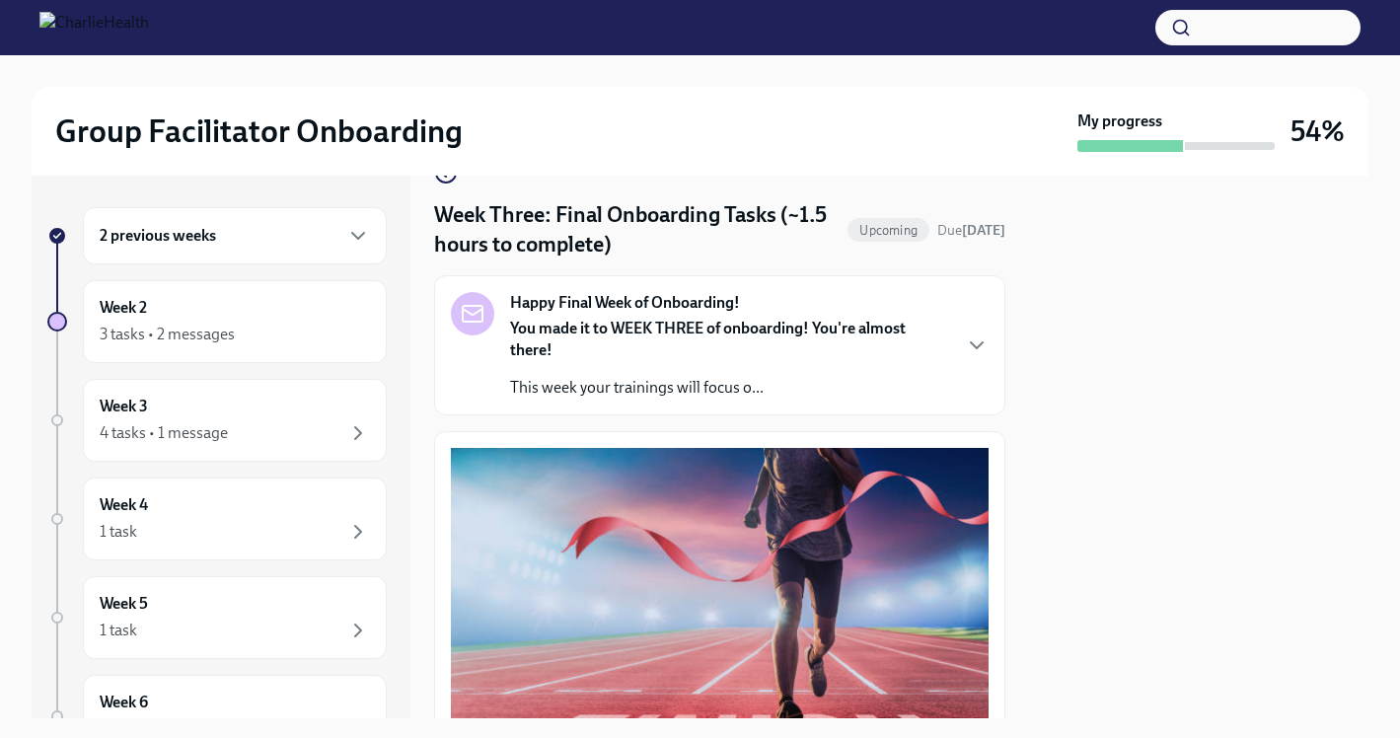
scroll to position [17, 0]
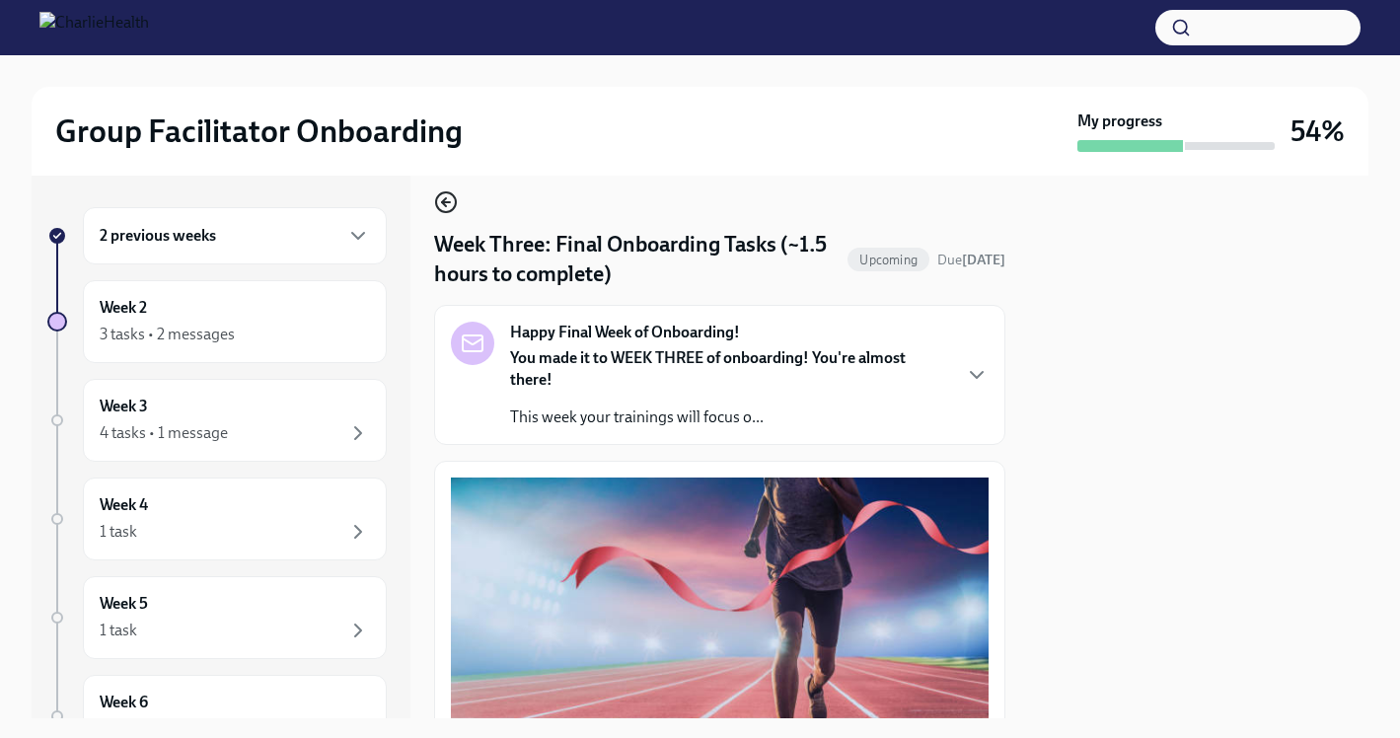
click at [450, 203] on icon "button" at bounding box center [446, 202] width 24 height 24
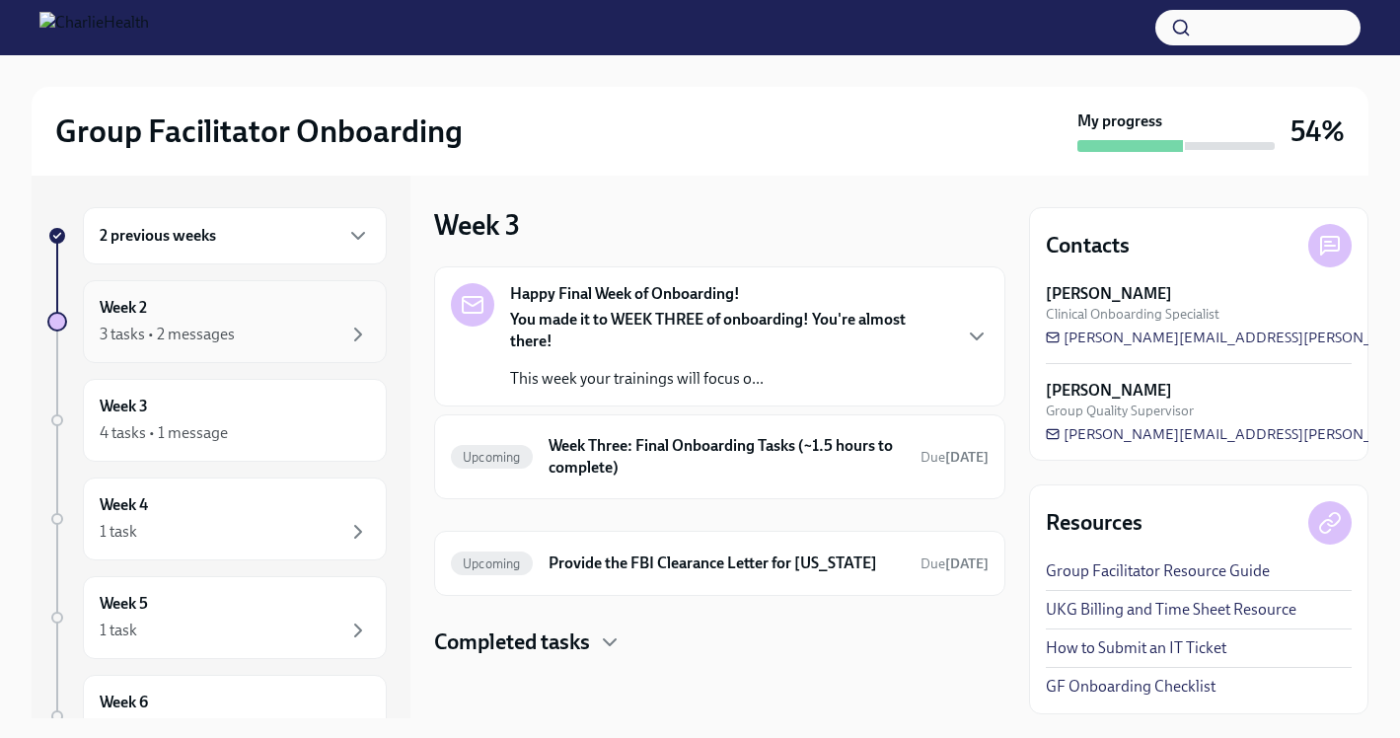
click at [259, 347] on div "Week 2 3 tasks • 2 messages" at bounding box center [235, 321] width 304 height 83
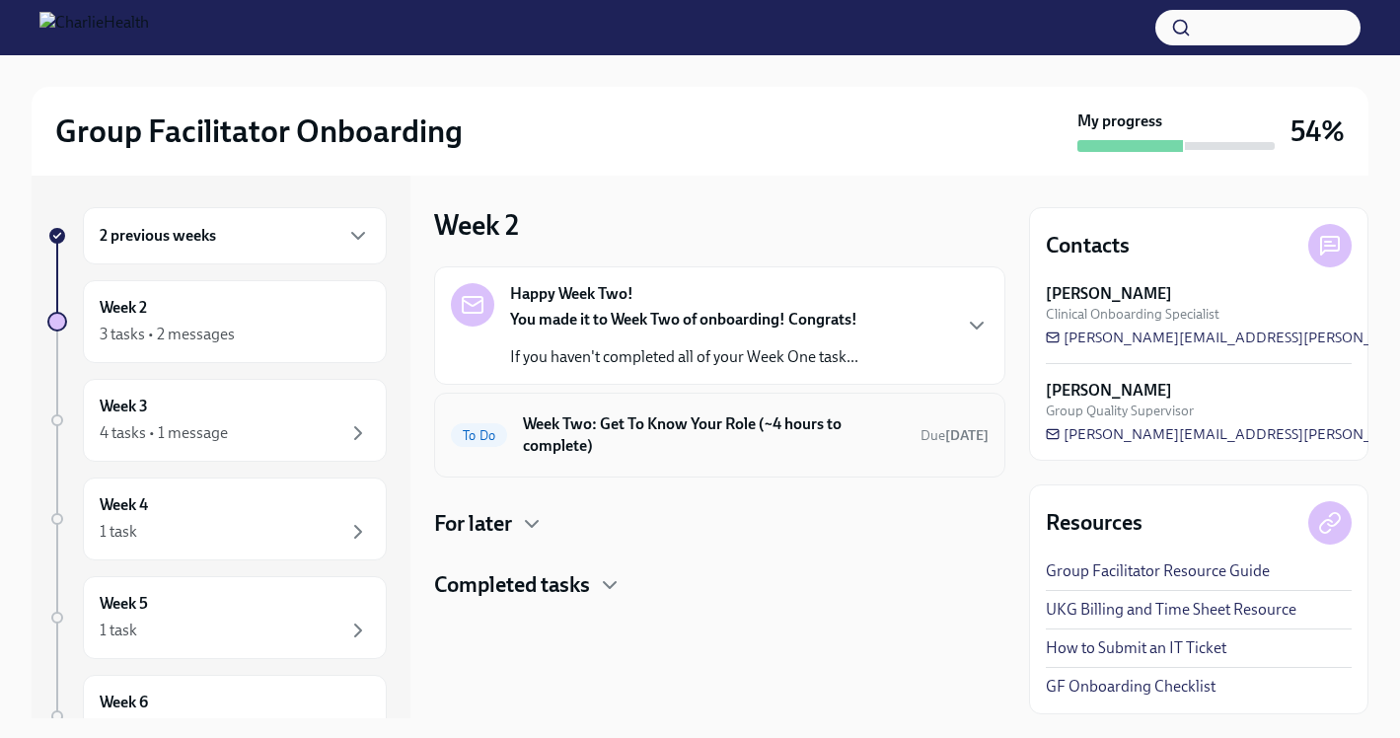
click at [648, 457] on div "To Do Week Two: Get To Know Your Role (~4 hours to complete) Due [DATE]" at bounding box center [720, 435] width 538 height 51
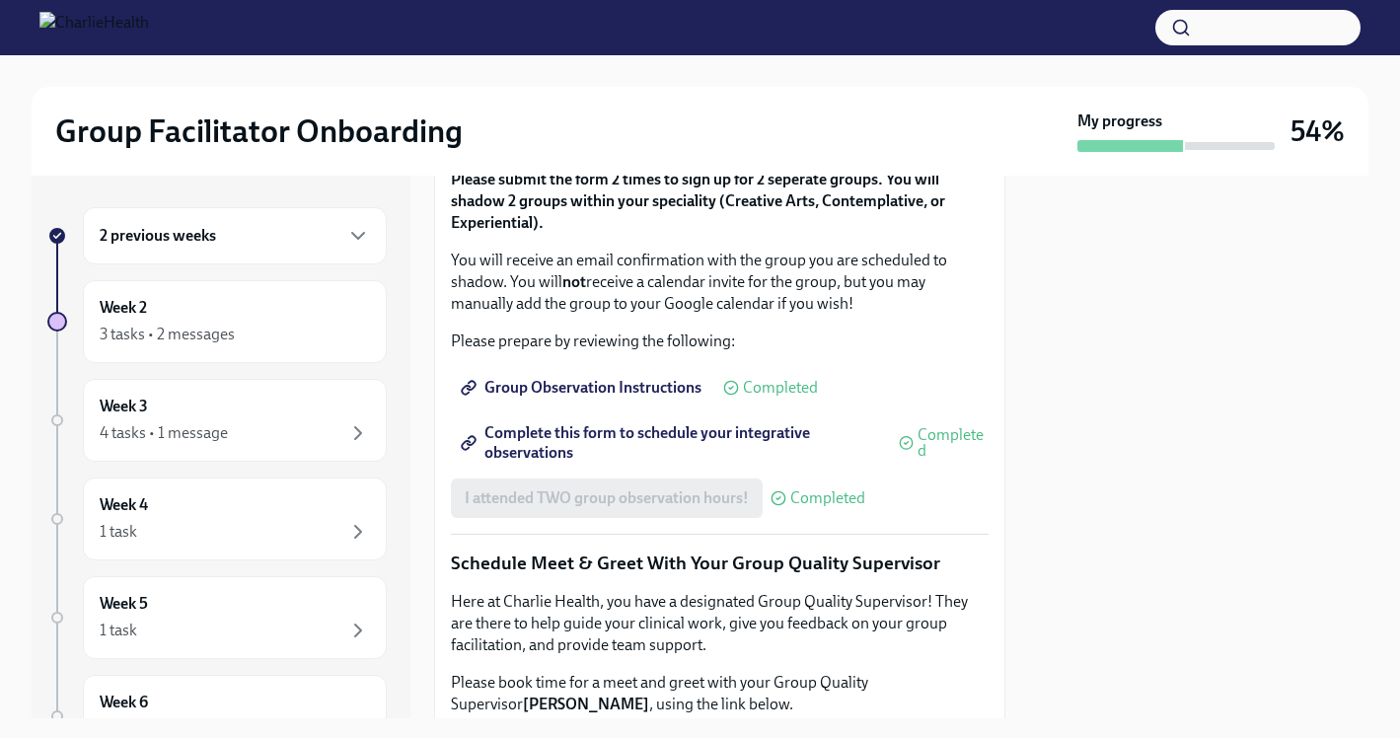
scroll to position [1138, 0]
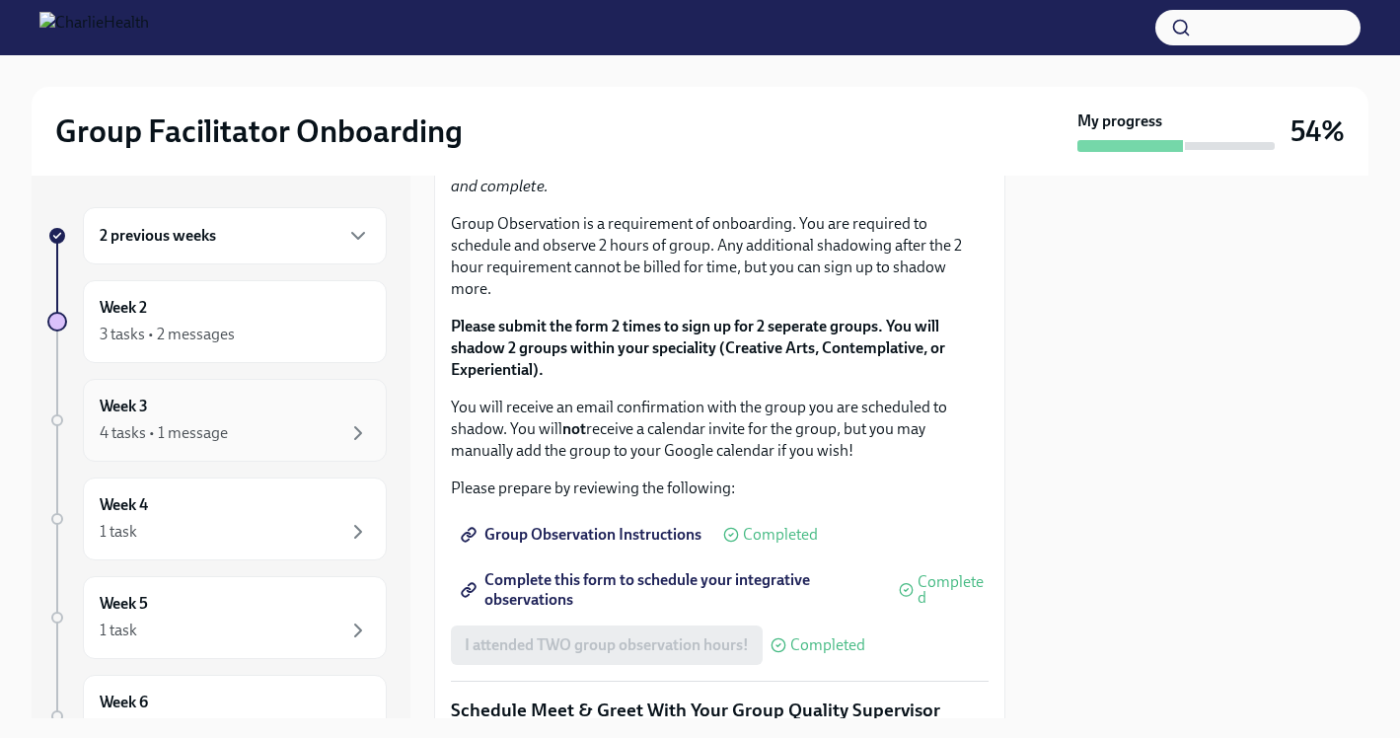
click at [252, 407] on div "Week 3 4 tasks • 1 message" at bounding box center [235, 420] width 270 height 49
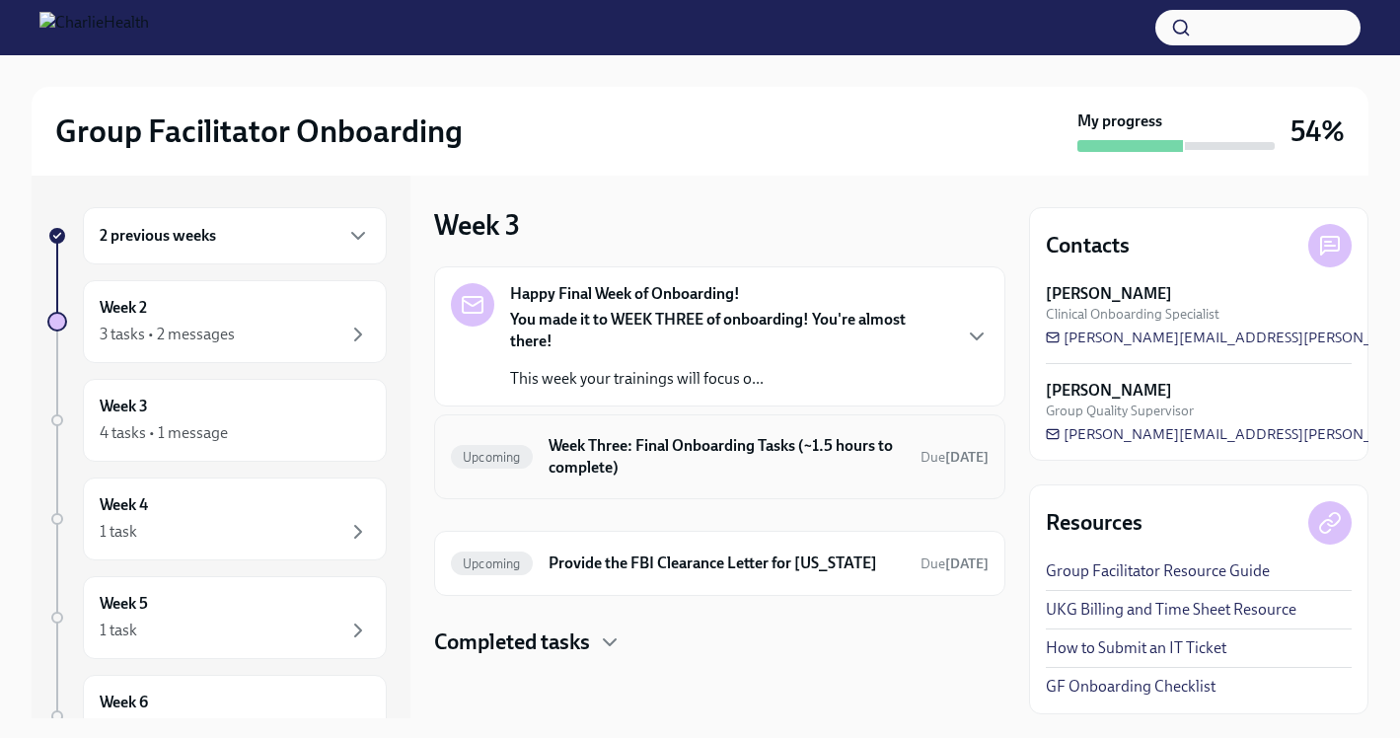
scroll to position [2, 0]
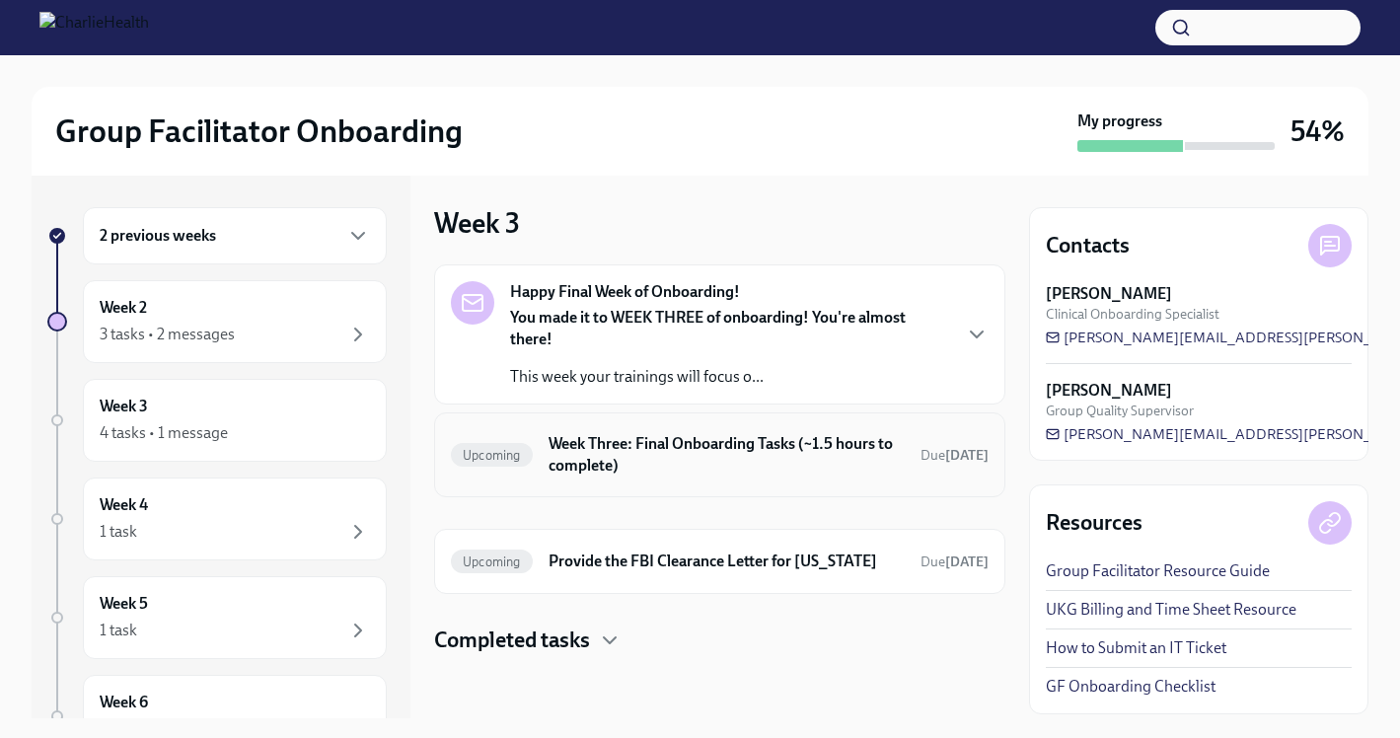
click at [771, 454] on h6 "Week Three: Final Onboarding Tasks (~1.5 hours to complete)" at bounding box center [727, 454] width 356 height 43
